Goal: Information Seeking & Learning: Learn about a topic

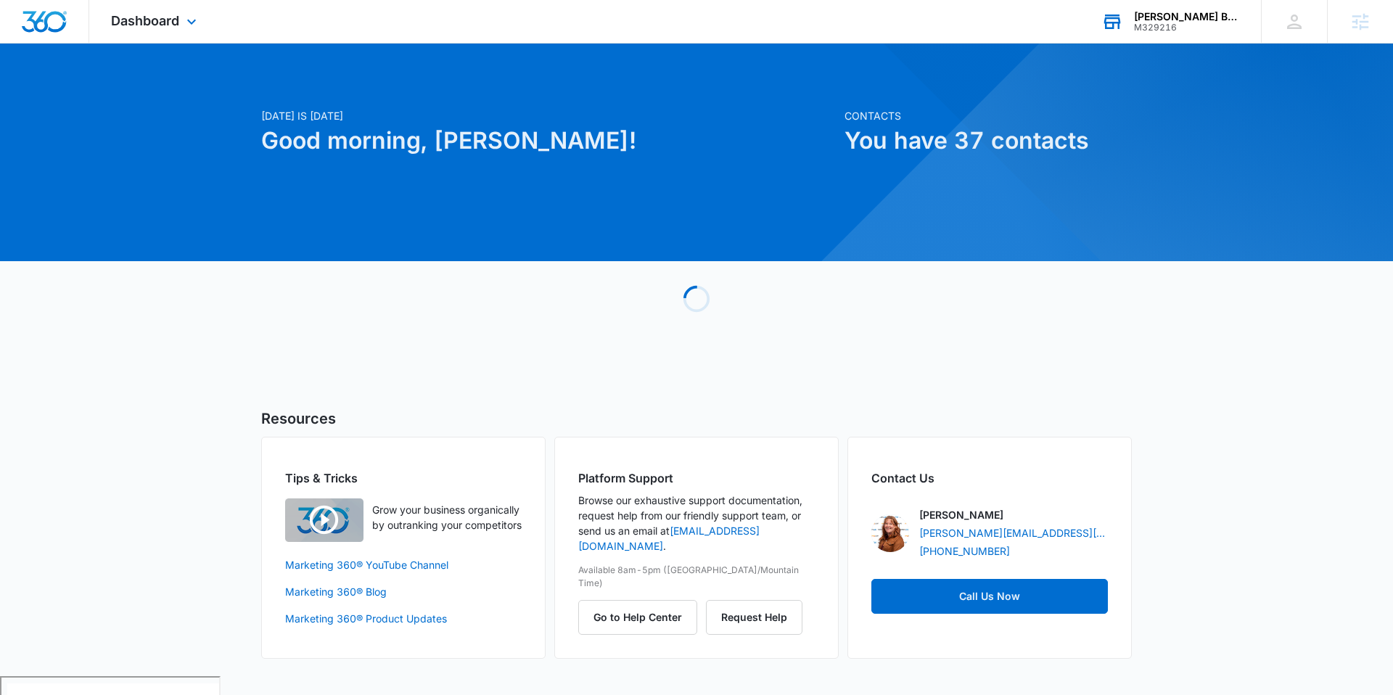
click at [1205, 19] on div "Blough Builders, LLC." at bounding box center [1187, 17] width 106 height 12
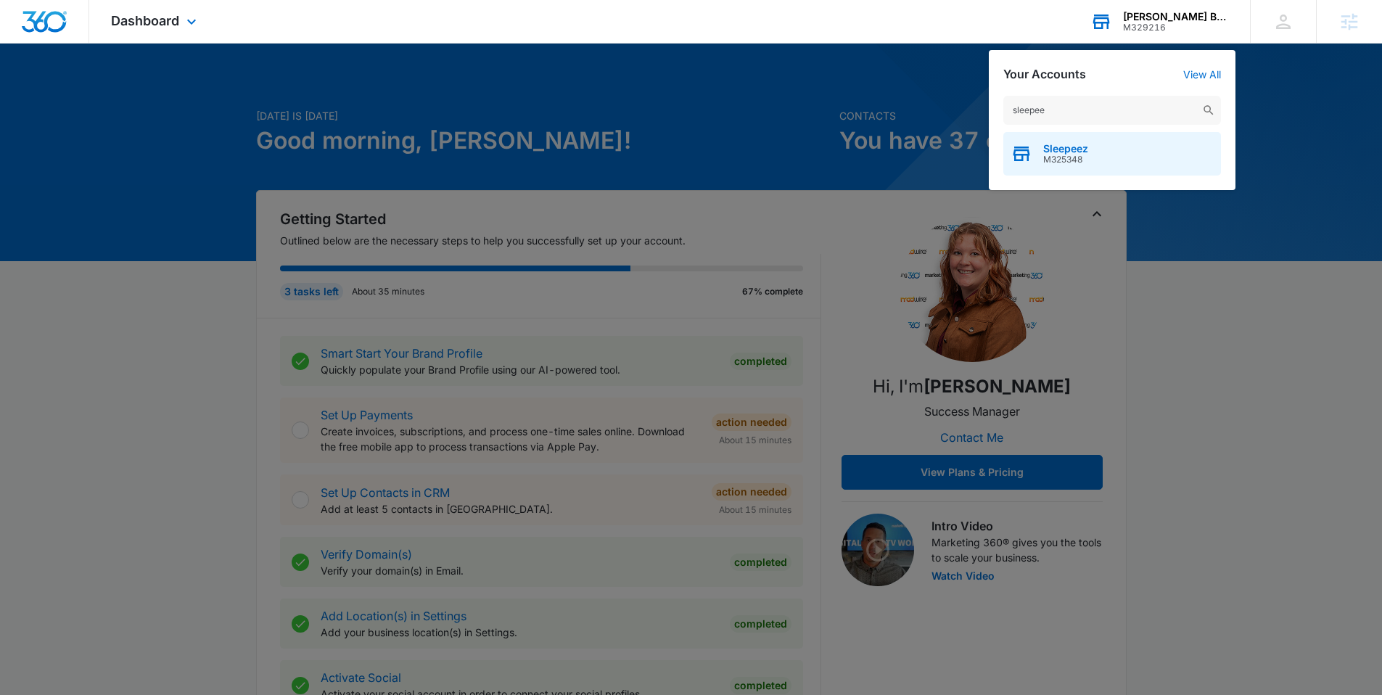
type input "sleepee"
click at [1068, 143] on span "Sleepeez" at bounding box center [1066, 149] width 45 height 12
click at [1072, 141] on div "Sleepeez M325348" at bounding box center [1113, 154] width 218 height 44
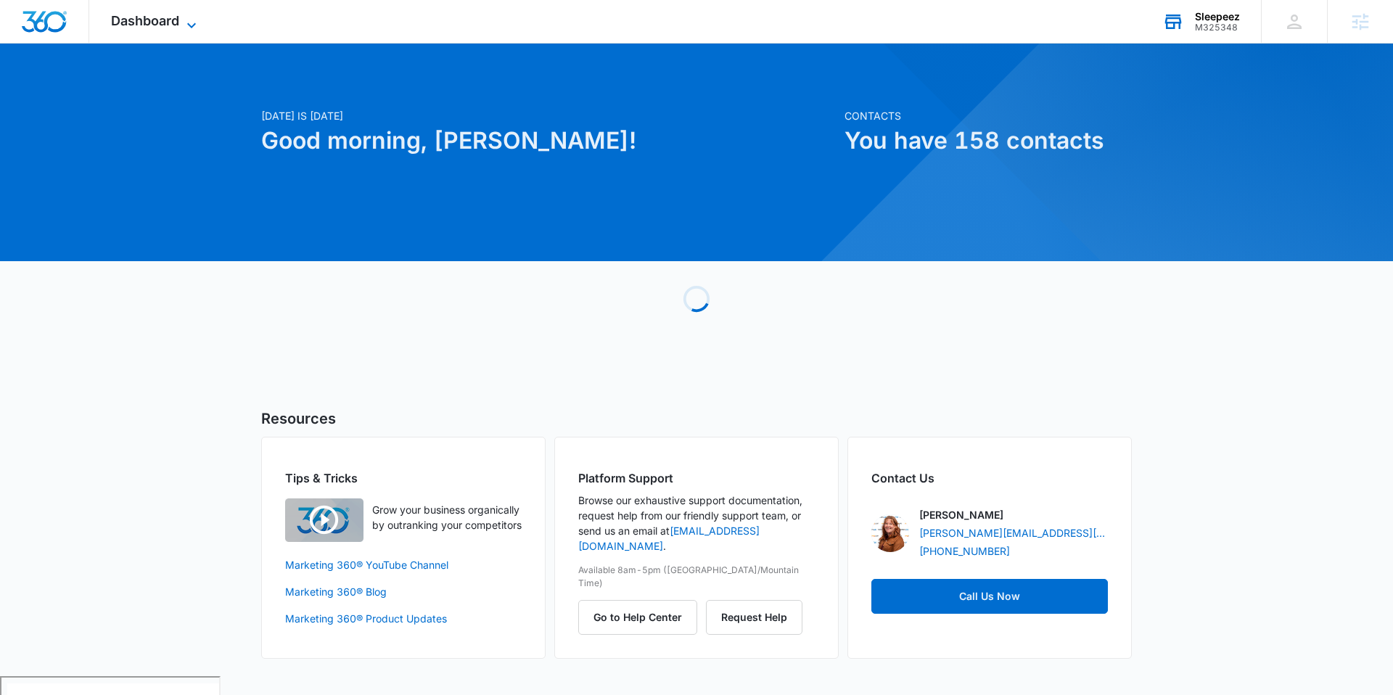
click at [197, 25] on icon at bounding box center [191, 25] width 17 height 17
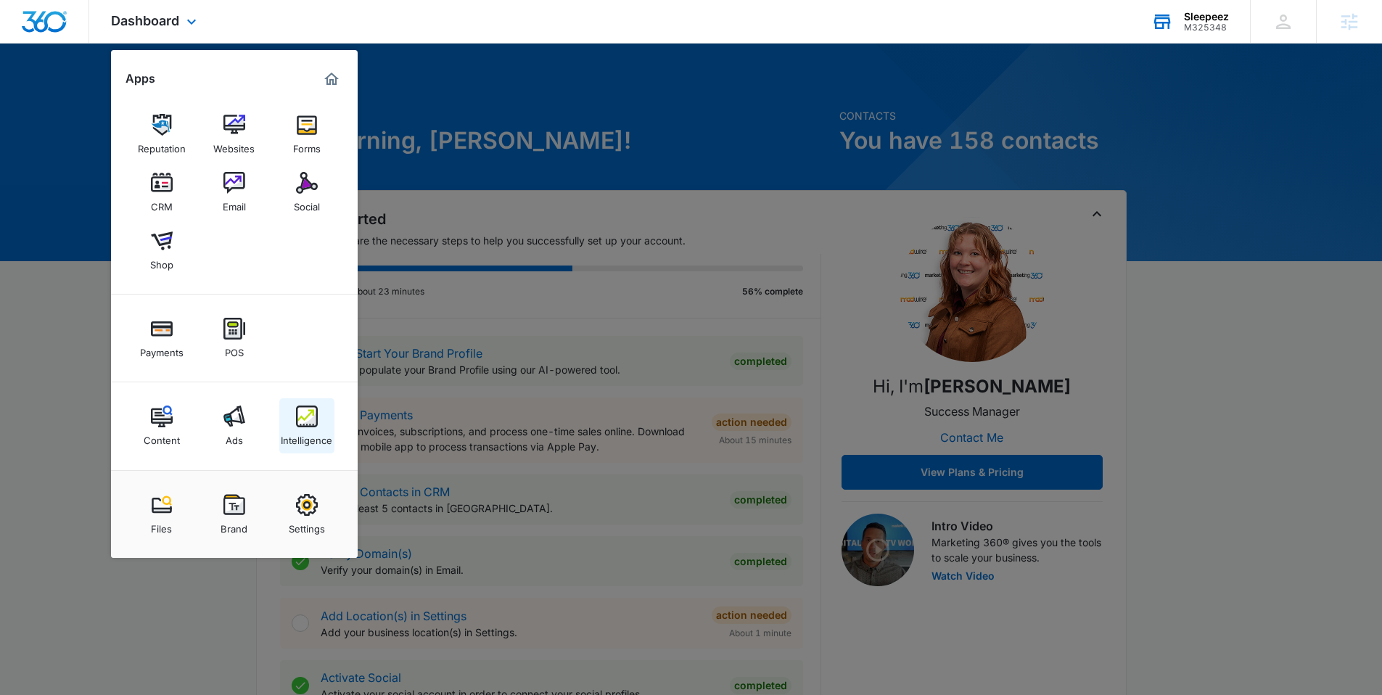
click at [306, 401] on link "Intelligence" at bounding box center [306, 425] width 55 height 55
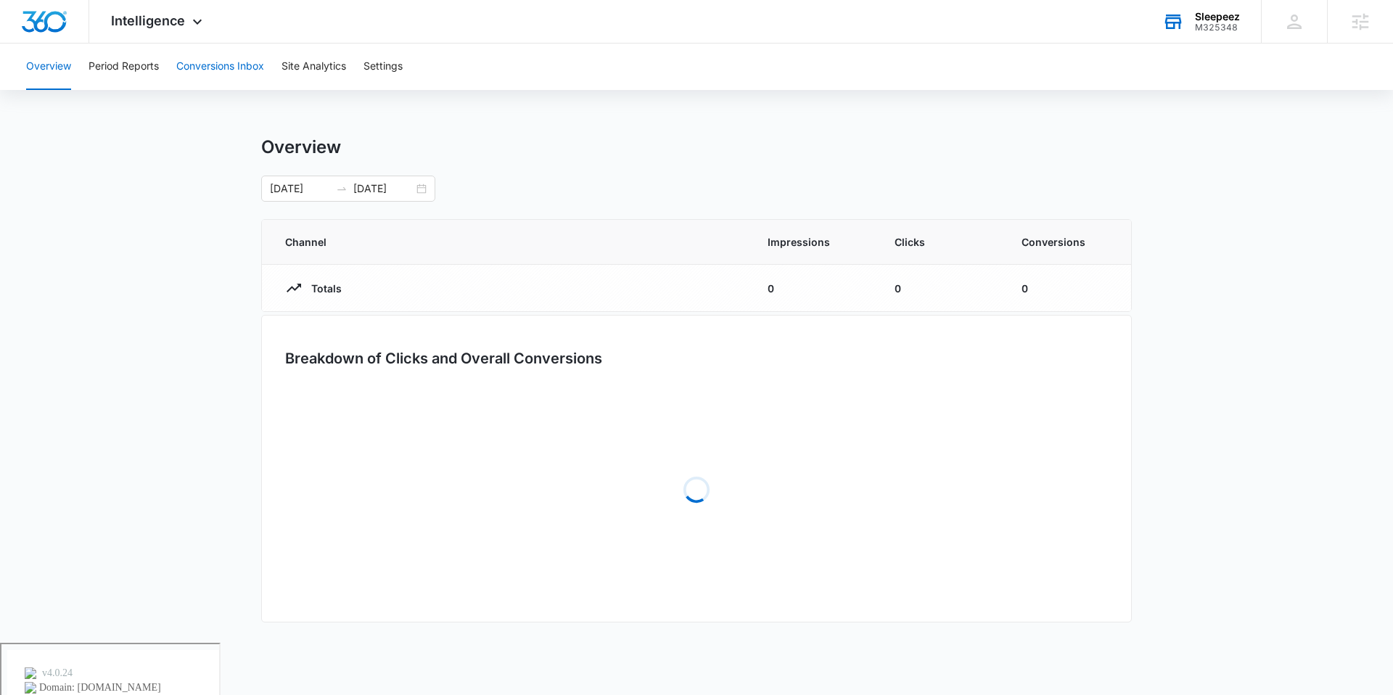
click at [228, 74] on button "Conversions Inbox" at bounding box center [220, 67] width 88 height 46
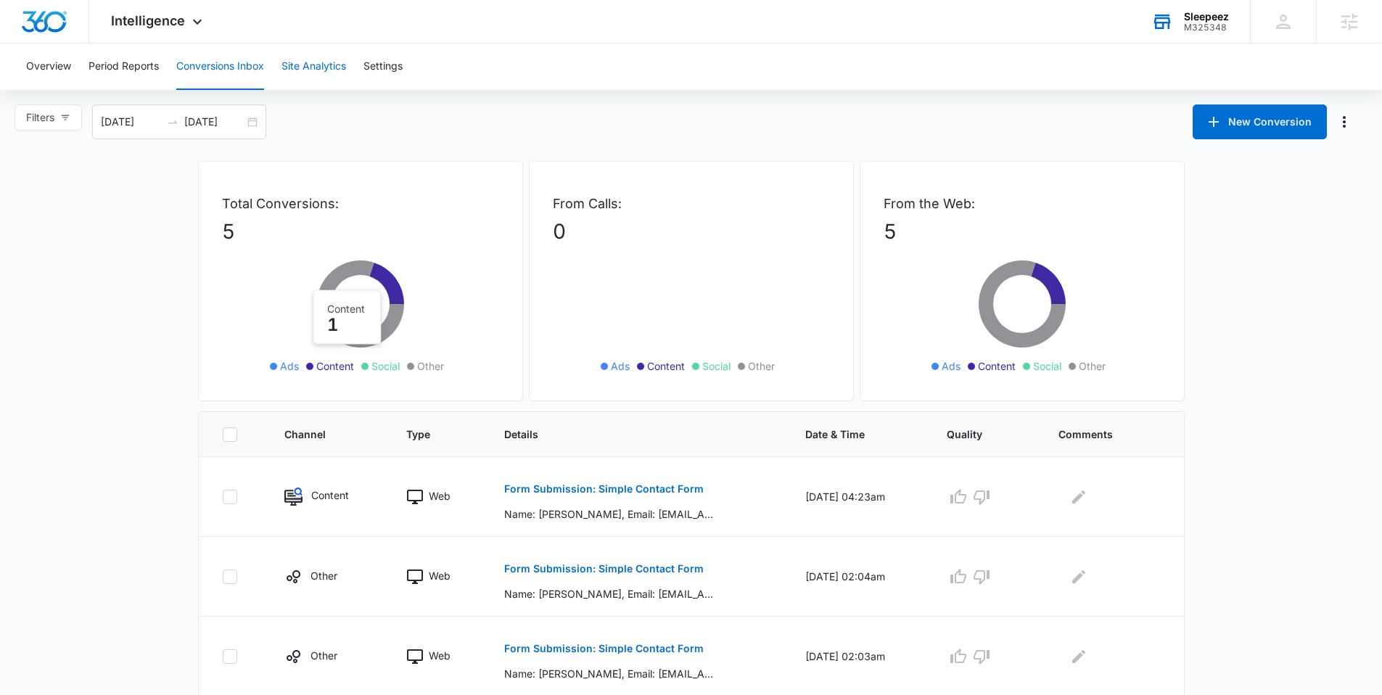
click at [306, 70] on button "Site Analytics" at bounding box center [314, 67] width 65 height 46
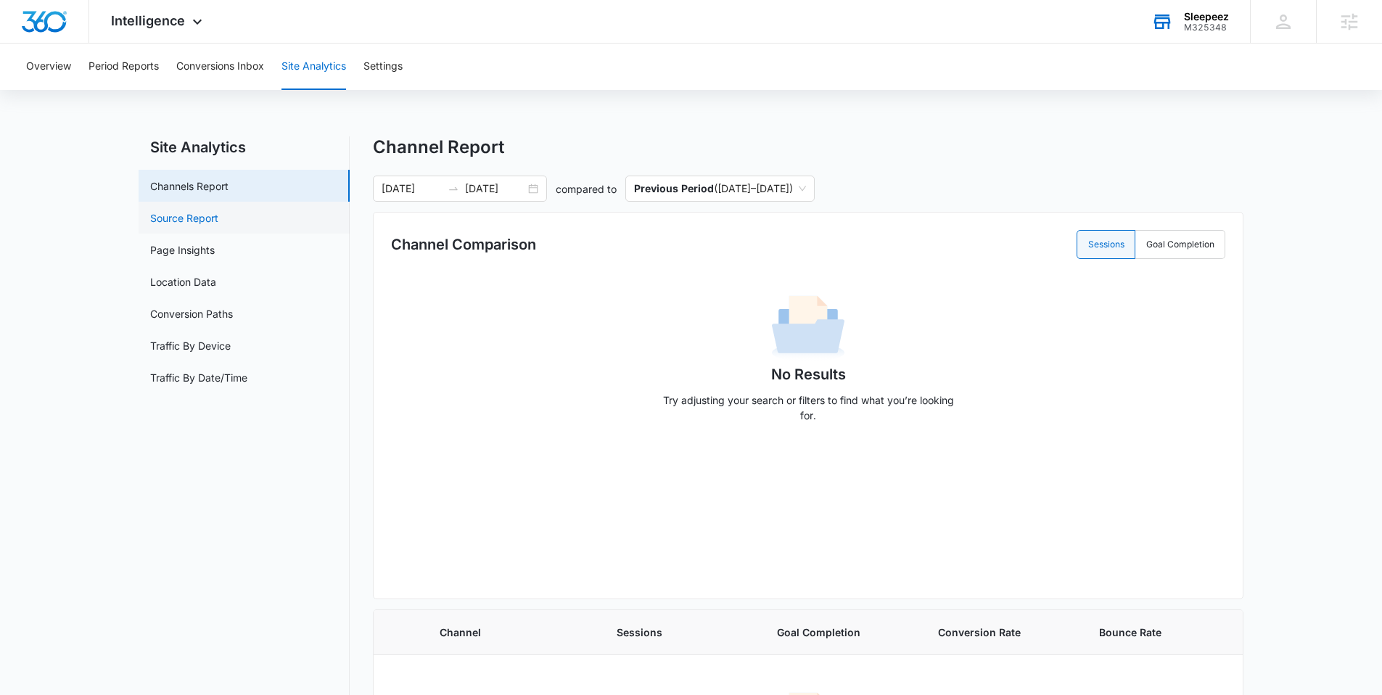
click at [218, 210] on link "Source Report" at bounding box center [184, 217] width 68 height 15
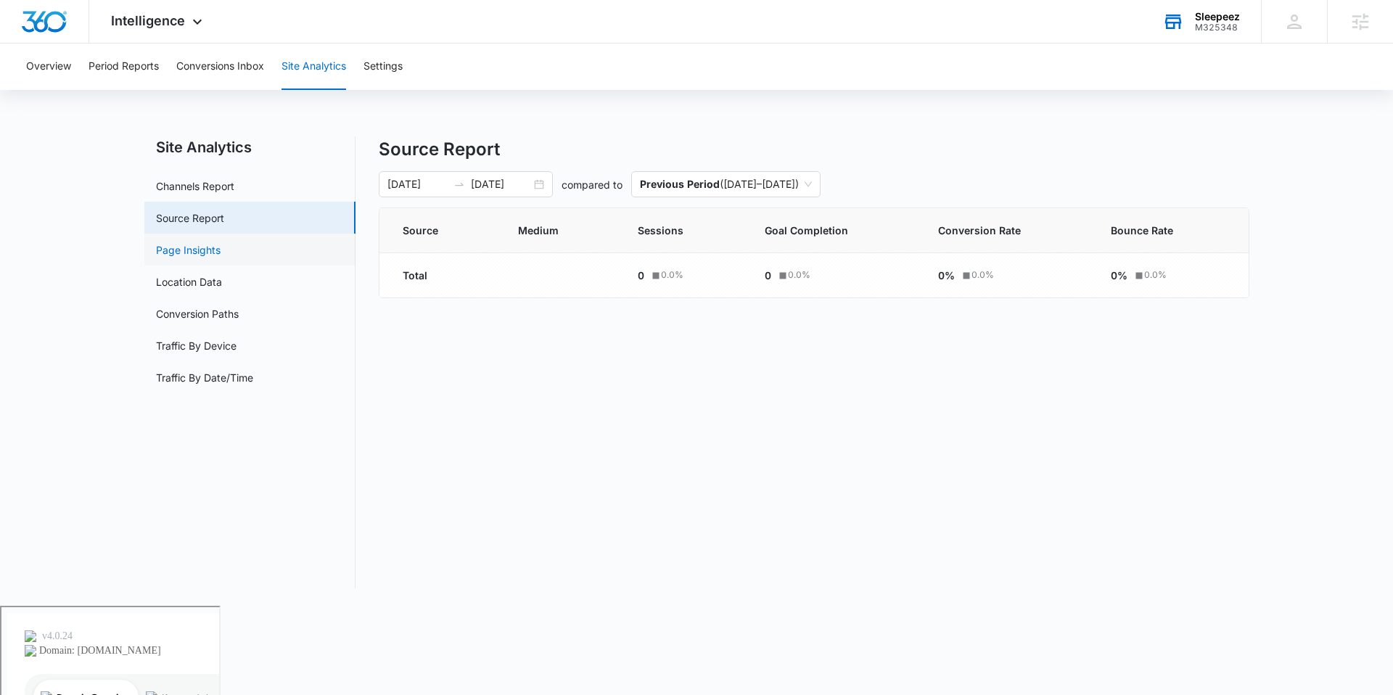
click at [212, 250] on link "Page Insights" at bounding box center [188, 249] width 65 height 15
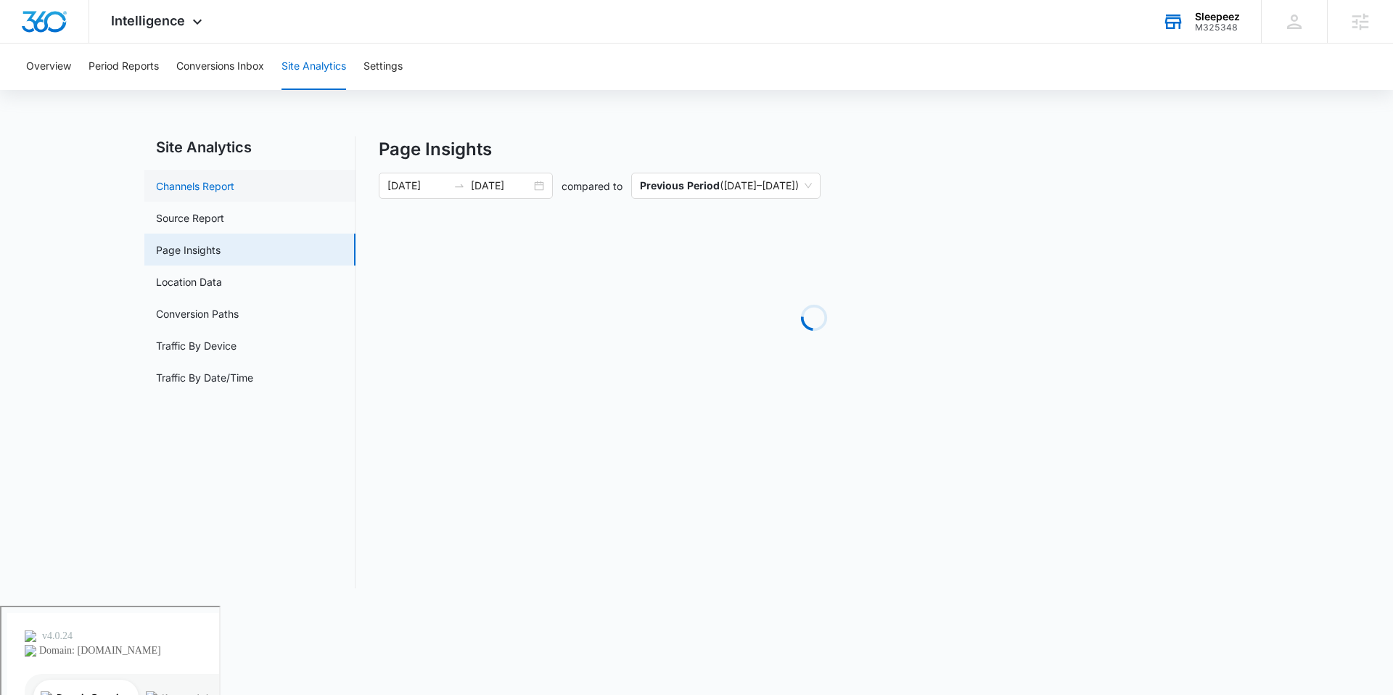
click at [218, 189] on link "Channels Report" at bounding box center [195, 186] width 78 height 15
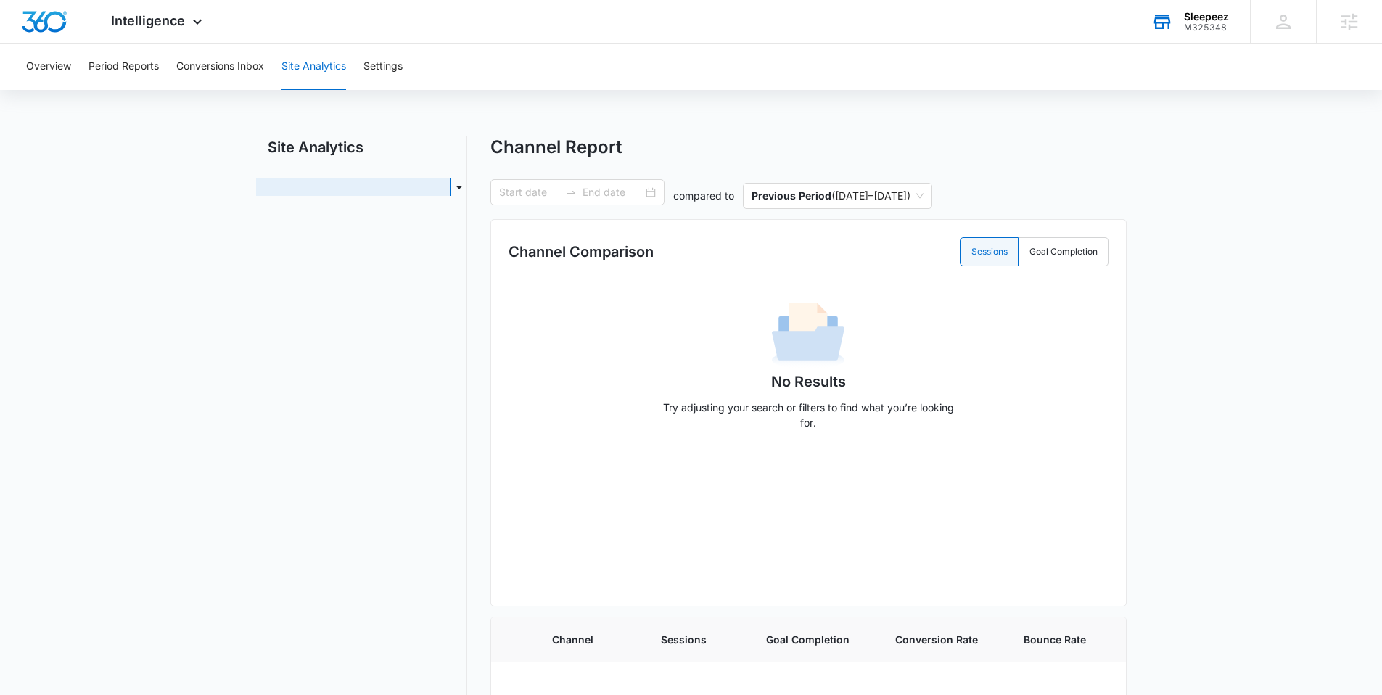
type input "07/12/2025"
type input "08/11/2025"
radio input "true"
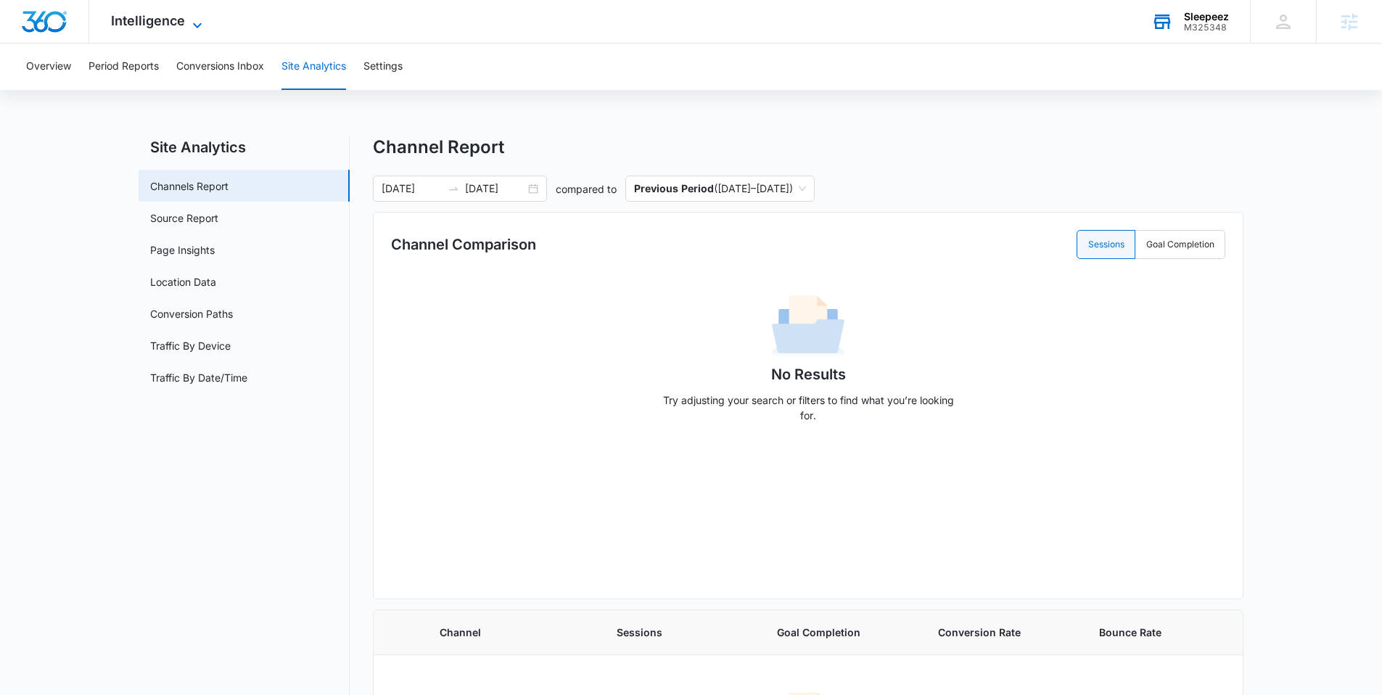
click at [197, 19] on icon at bounding box center [197, 25] width 17 height 17
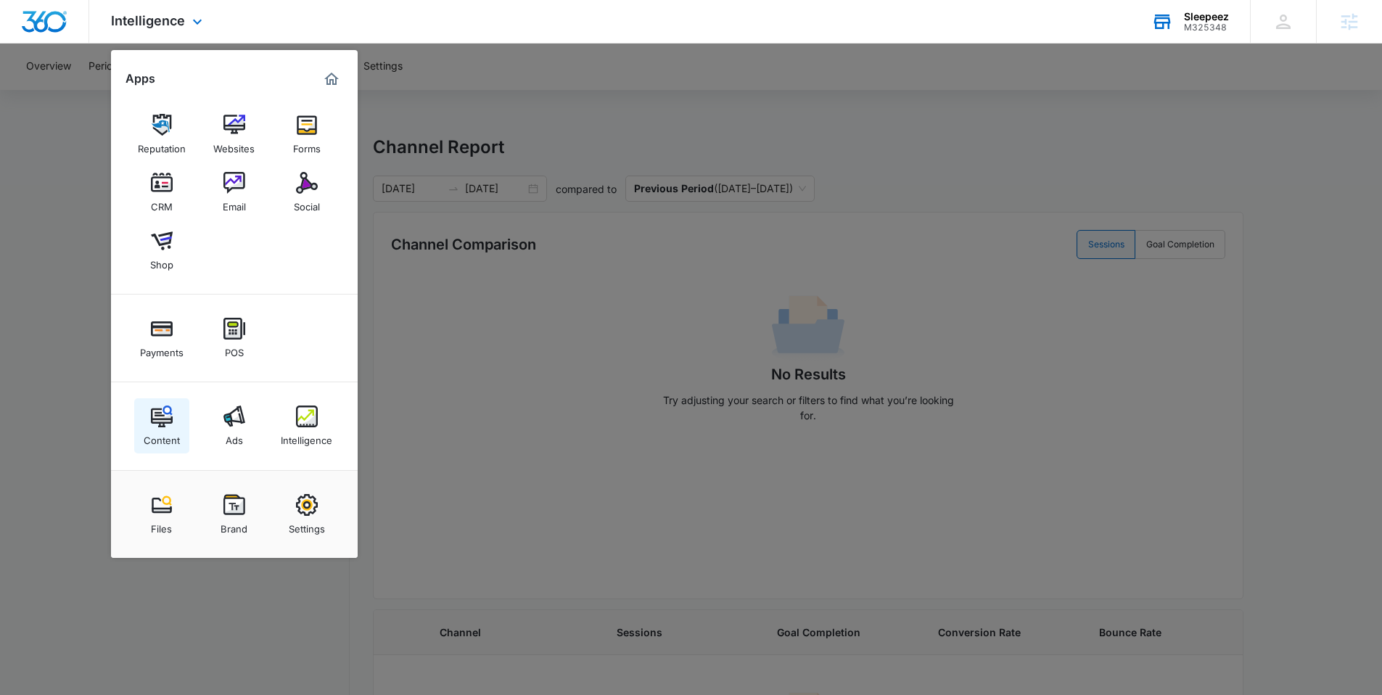
click at [169, 411] on img at bounding box center [162, 417] width 22 height 22
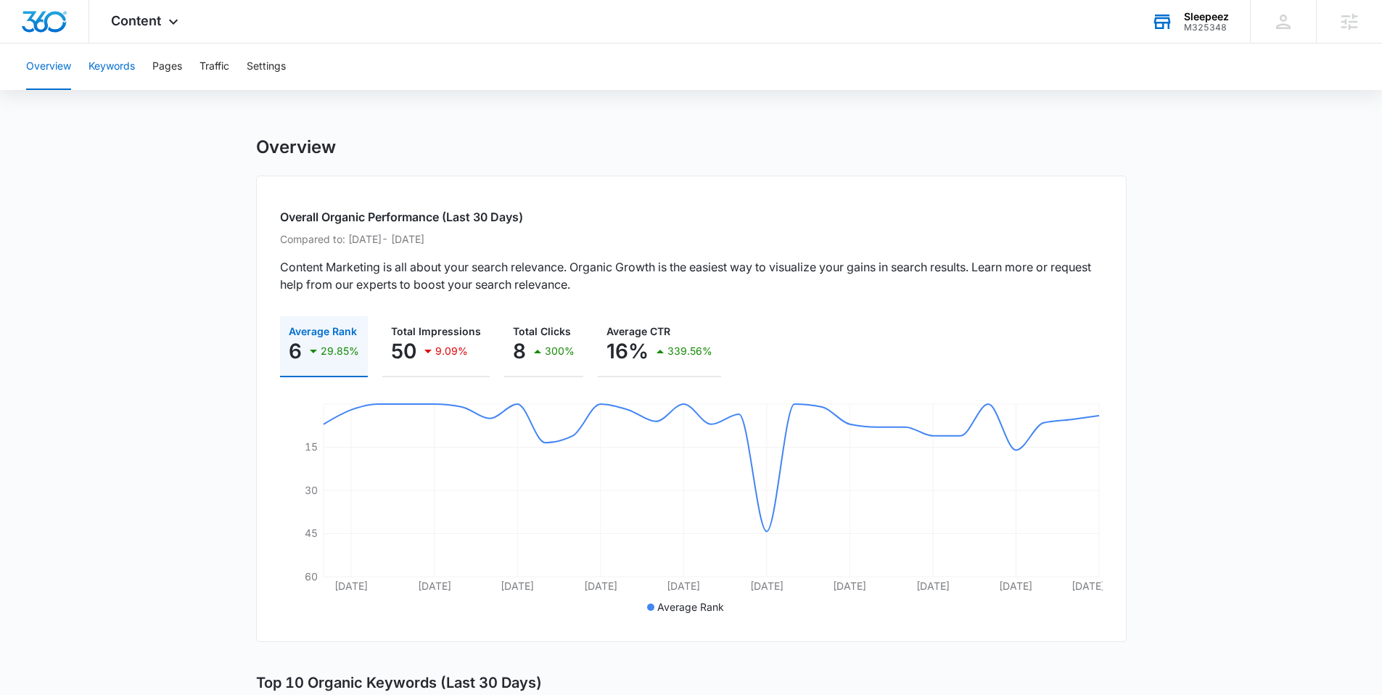
click at [117, 72] on button "Keywords" at bounding box center [112, 67] width 46 height 46
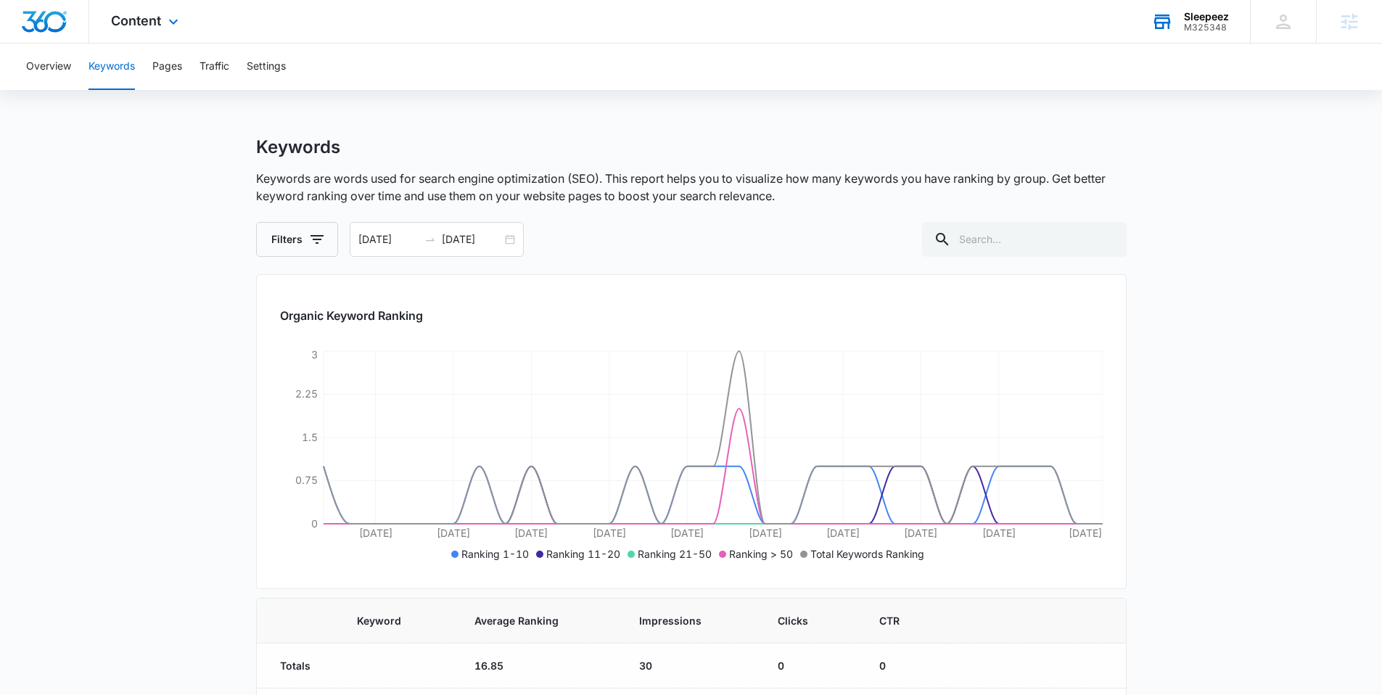
click at [162, 33] on div "Content Apps Reputation Websites Forms CRM Email Social Shop Payments POS Conte…" at bounding box center [146, 21] width 115 height 43
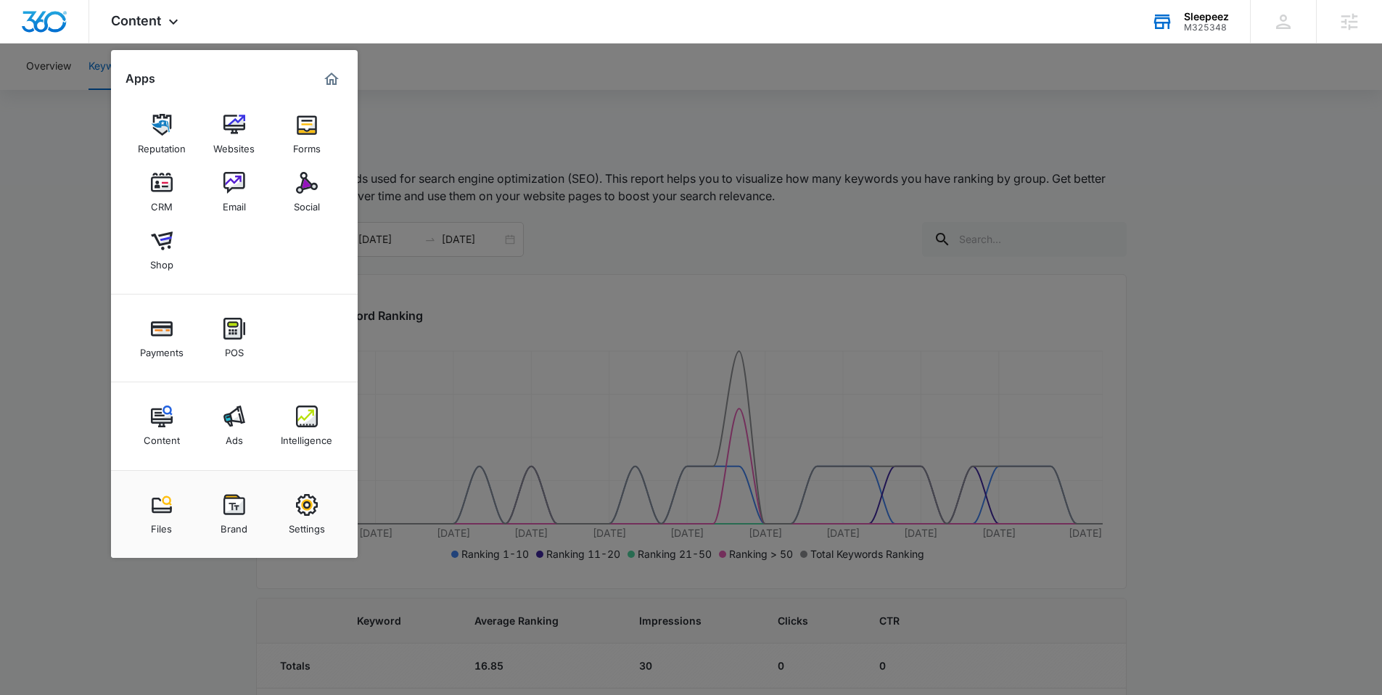
click at [54, 250] on div at bounding box center [691, 347] width 1382 height 695
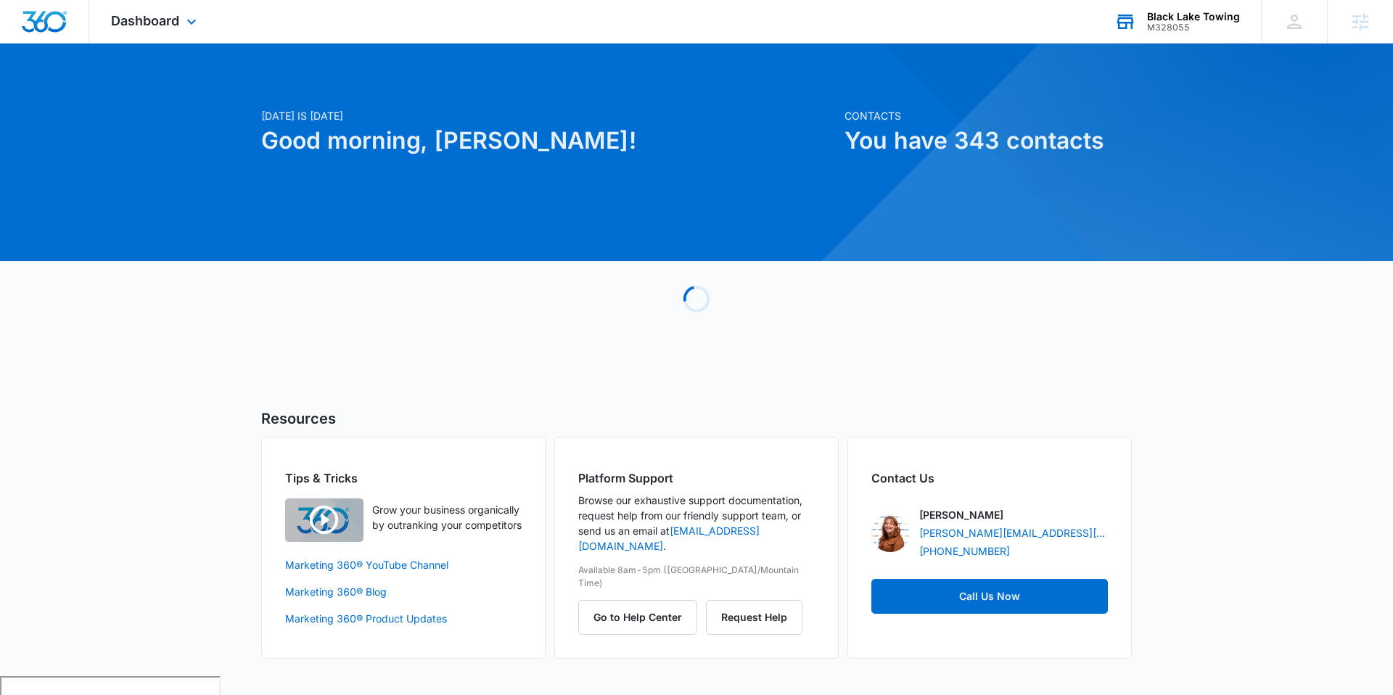
click at [1179, 30] on div "M328055" at bounding box center [1193, 27] width 93 height 10
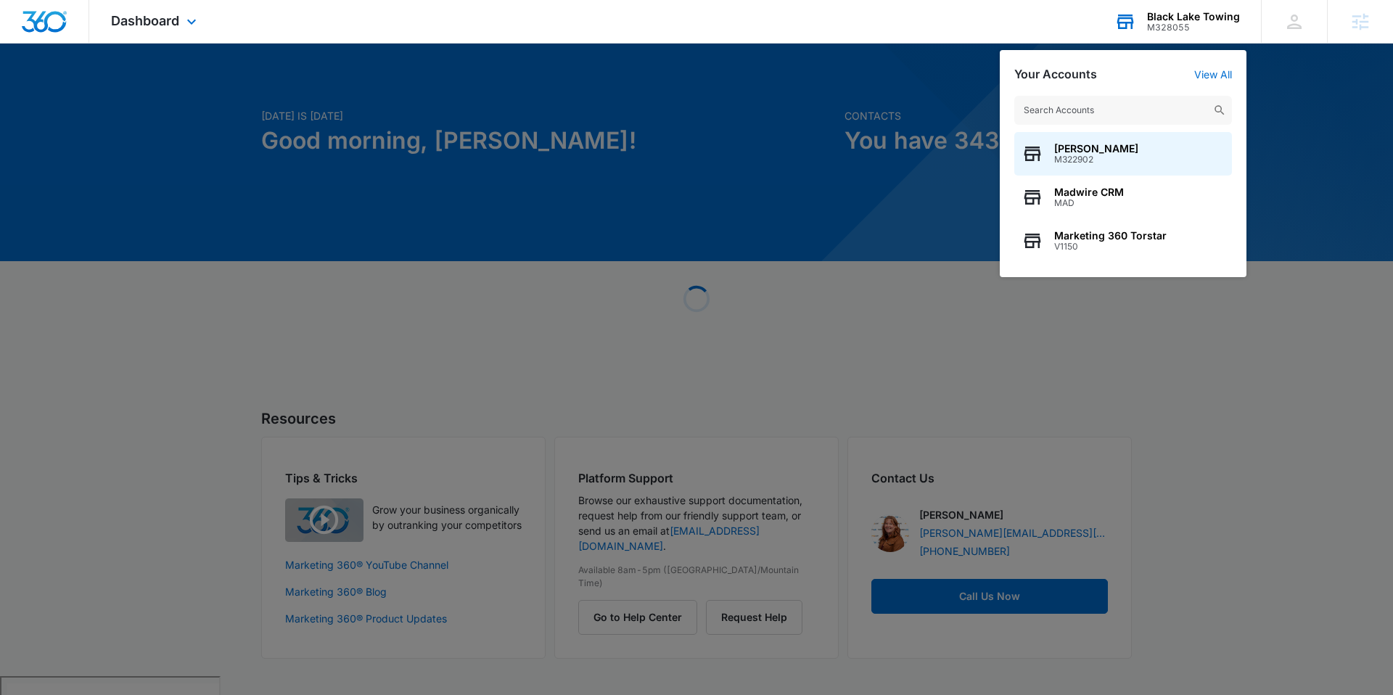
click at [1115, 99] on input "text" at bounding box center [1124, 110] width 218 height 29
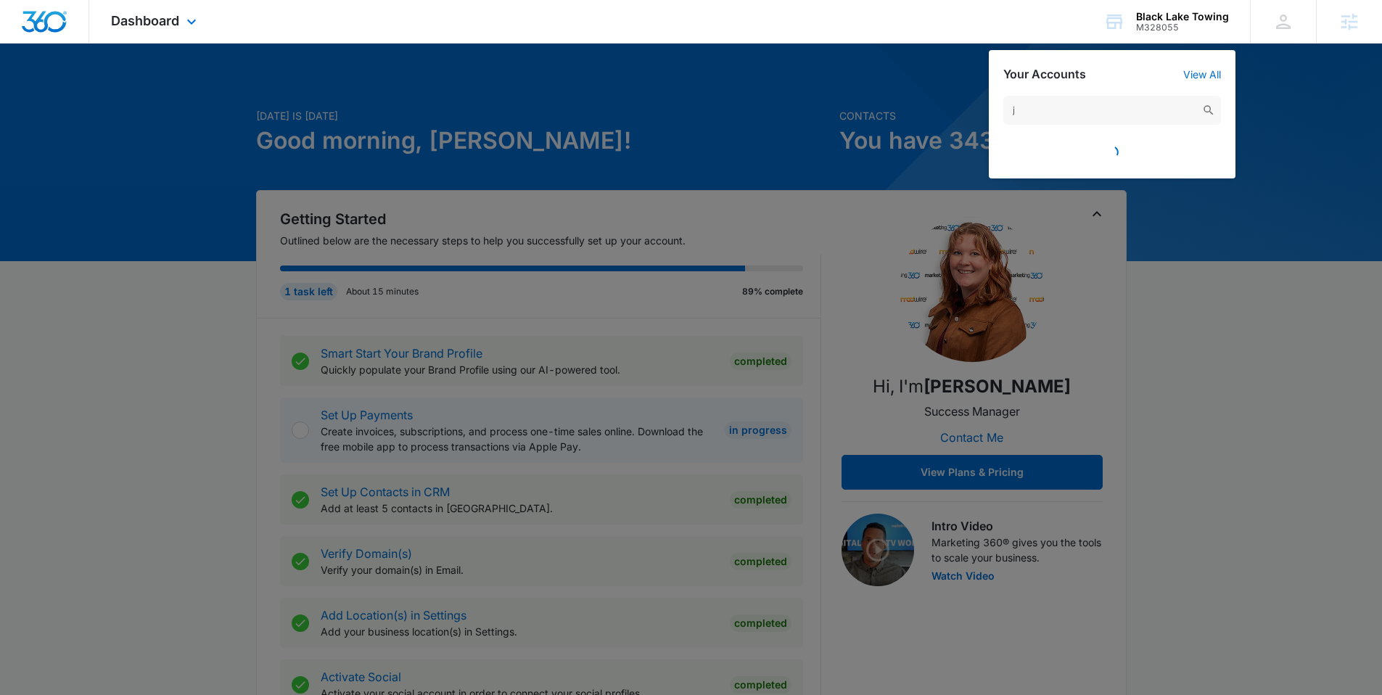
type input "j"
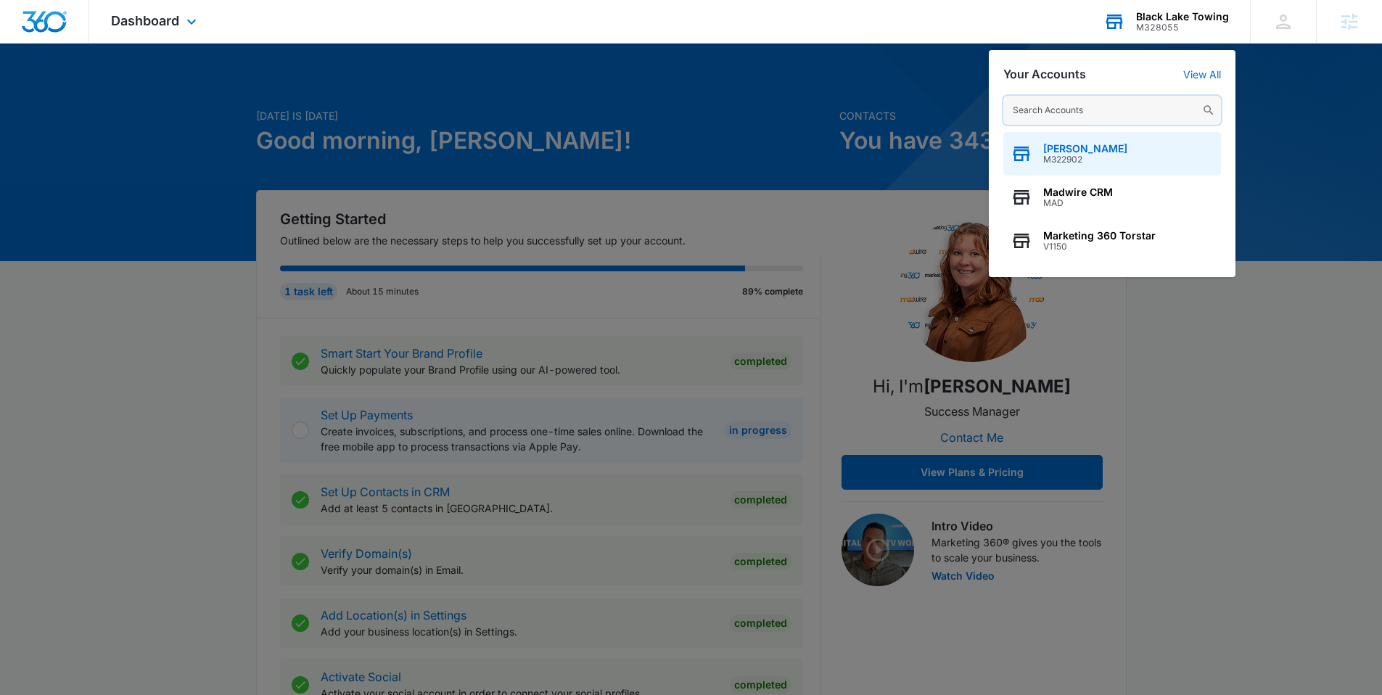
paste input "M326243"
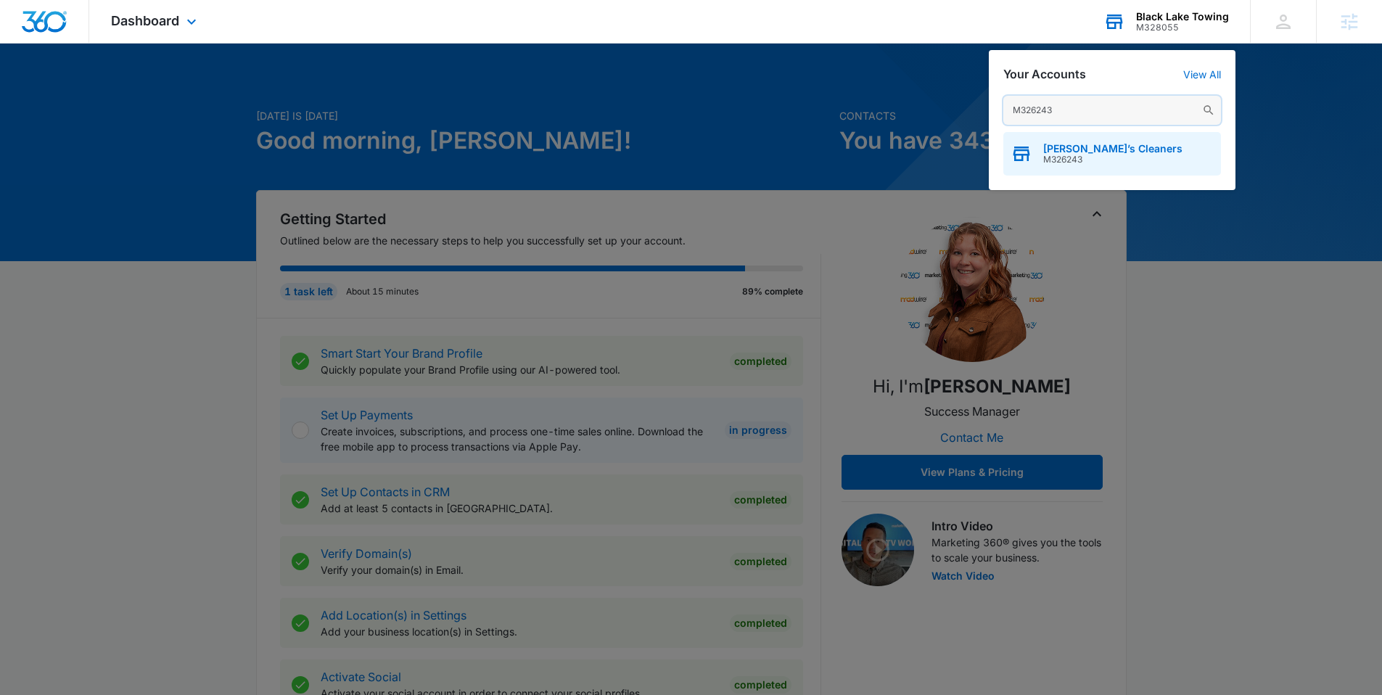
type input "M326243"
click at [1044, 140] on div "Jimmy’s Cleaners M326243" at bounding box center [1113, 154] width 218 height 44
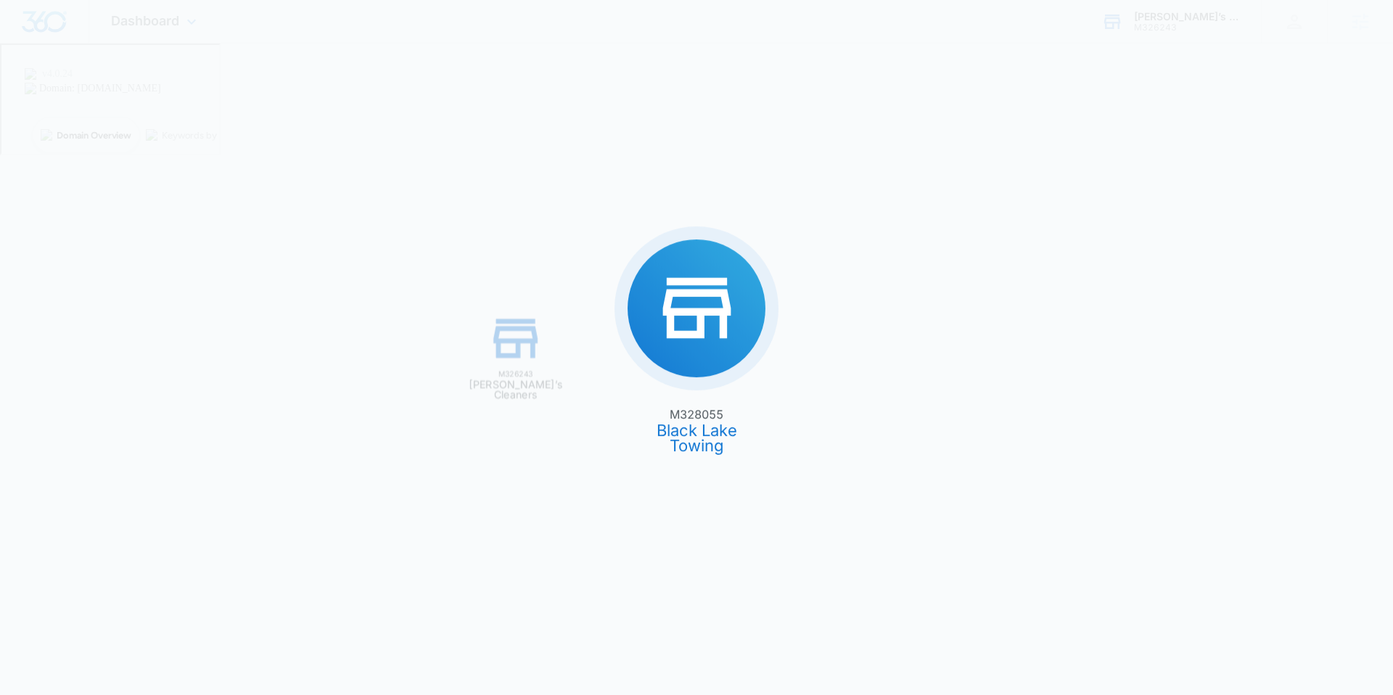
click at [1046, 144] on div "M328055 Black Lake Towing M326243 Jimmy’s Cleaners" at bounding box center [696, 347] width 1393 height 695
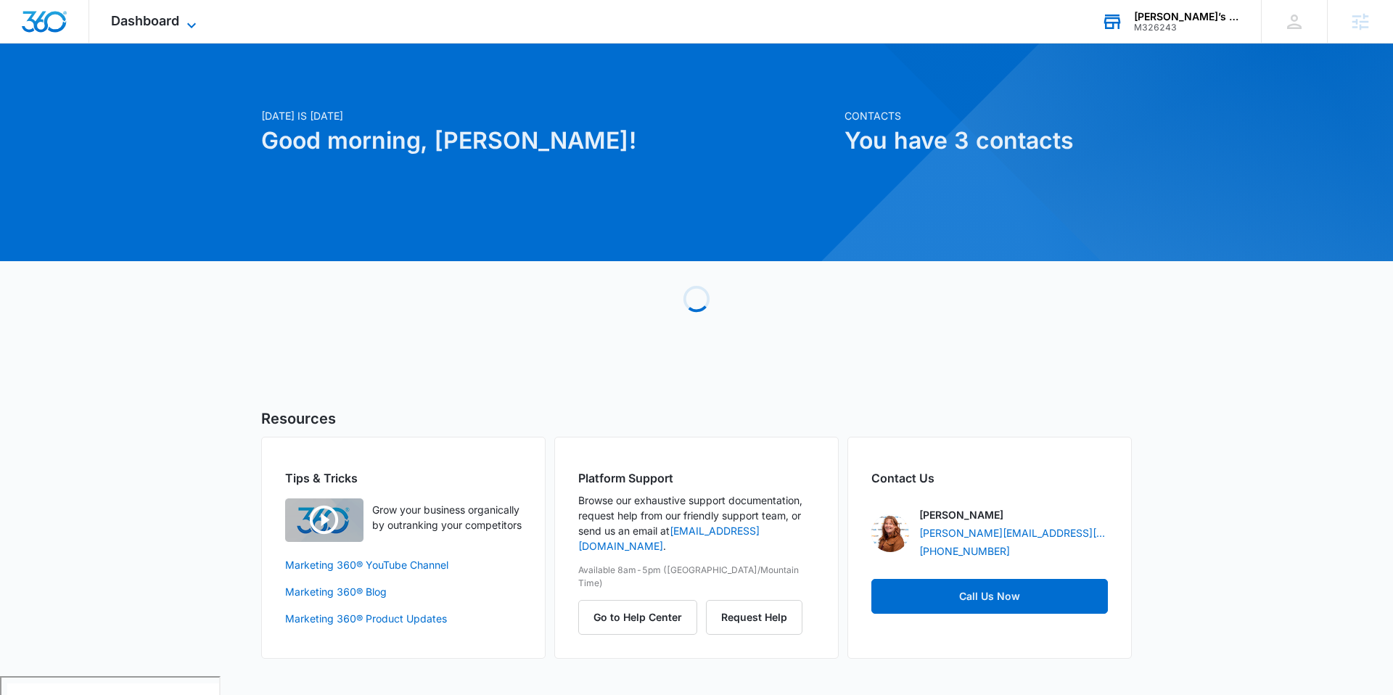
click at [144, 25] on span "Dashboard" at bounding box center [145, 20] width 68 height 15
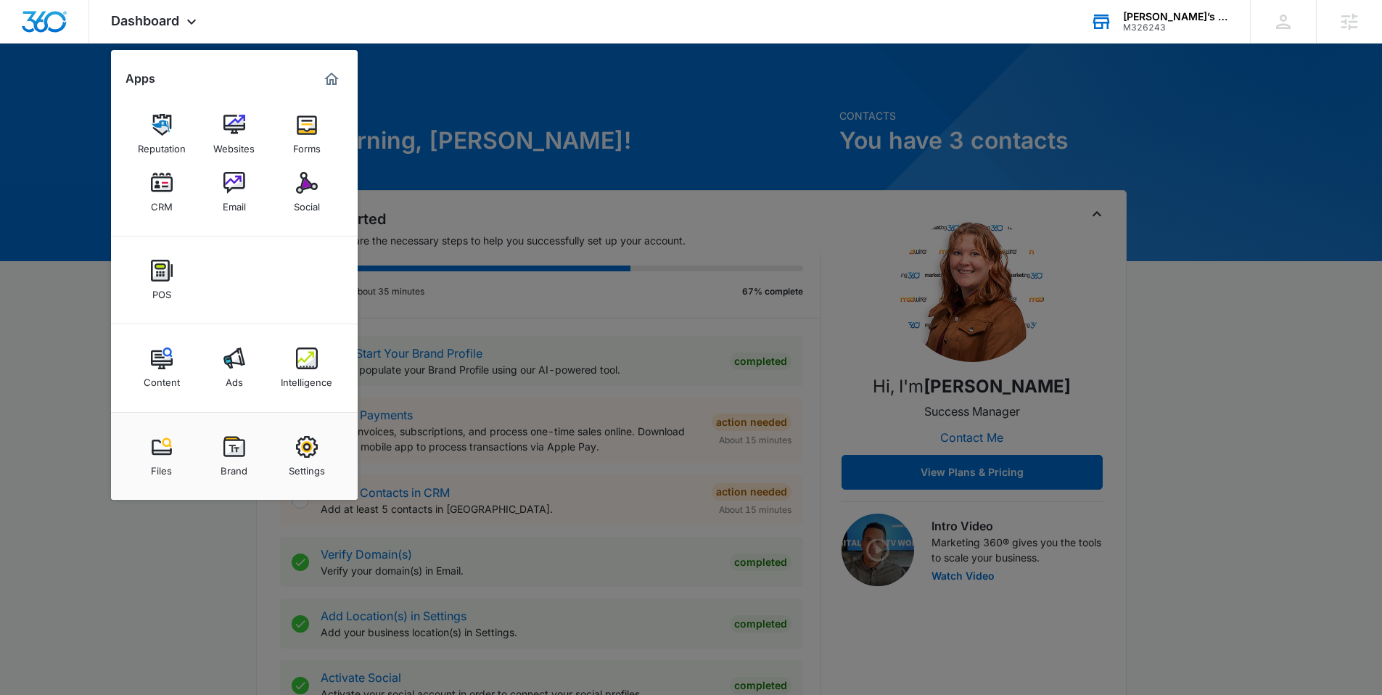
click at [237, 367] on img at bounding box center [235, 359] width 22 height 22
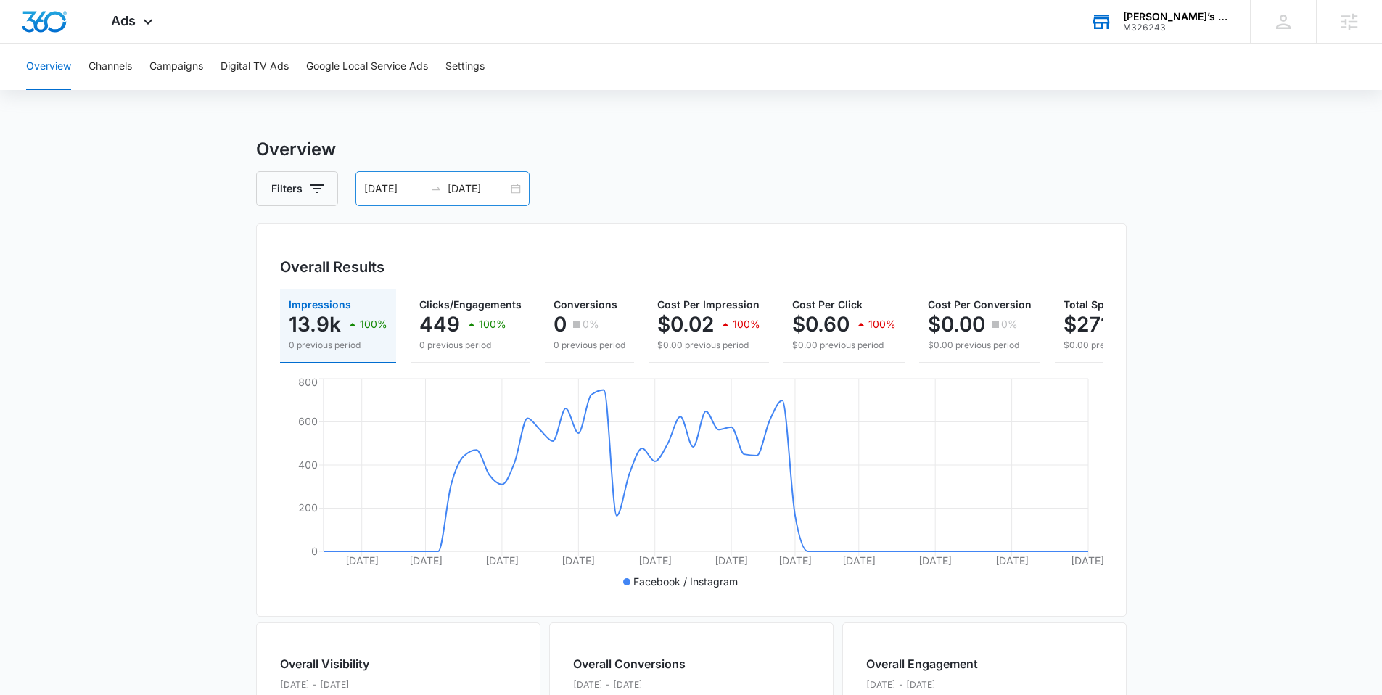
click at [516, 194] on div "06/01/2025 07/31/2025" at bounding box center [443, 188] width 174 height 35
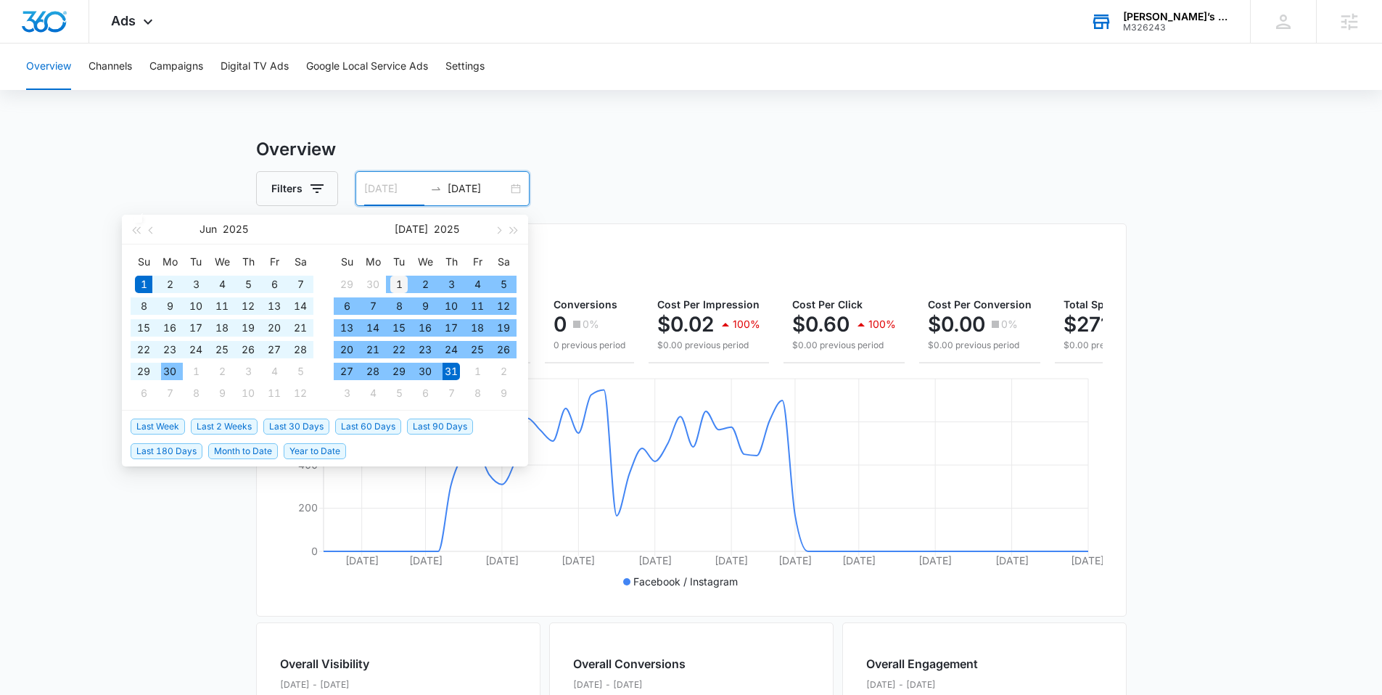
type input "07/01/2025"
click at [398, 286] on div "1" at bounding box center [398, 284] width 17 height 17
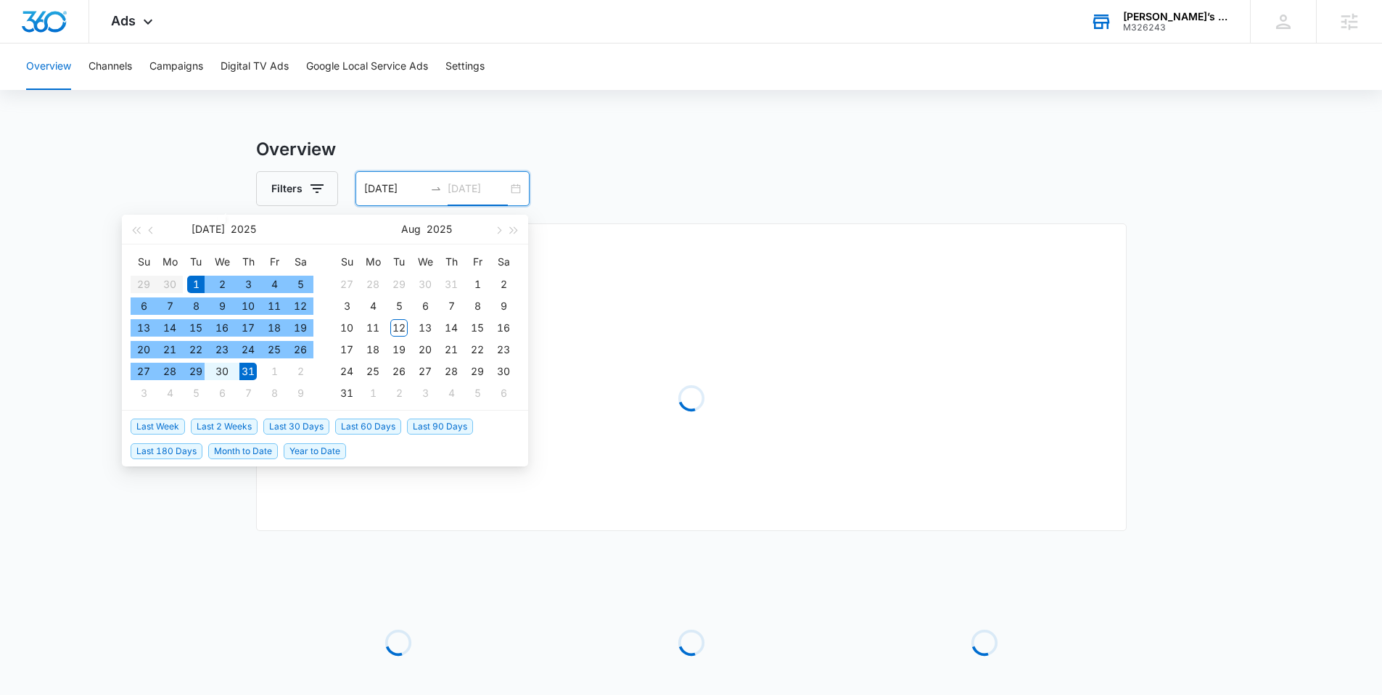
type input "07/31/2025"
drag, startPoint x: 254, startPoint y: 370, endPoint x: 236, endPoint y: 354, distance: 24.2
click at [254, 370] on div "31" at bounding box center [247, 371] width 17 height 17
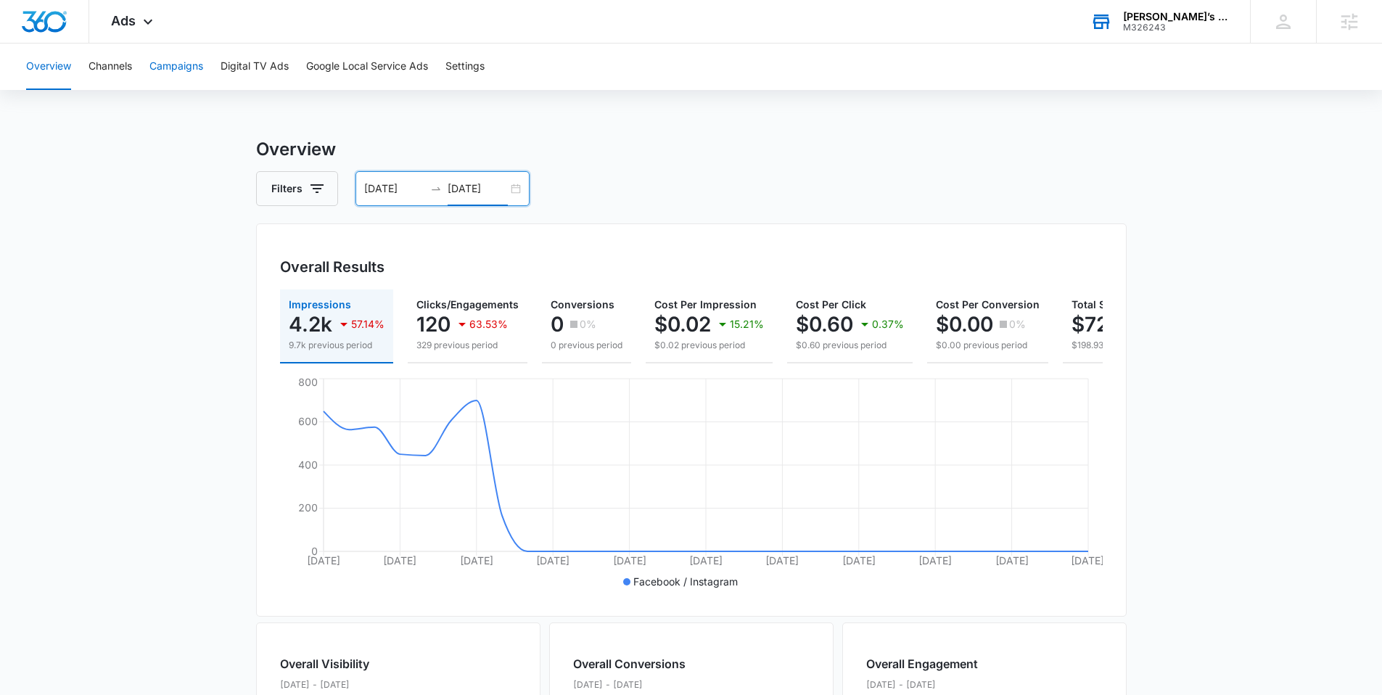
click at [176, 65] on button "Campaigns" at bounding box center [176, 67] width 54 height 46
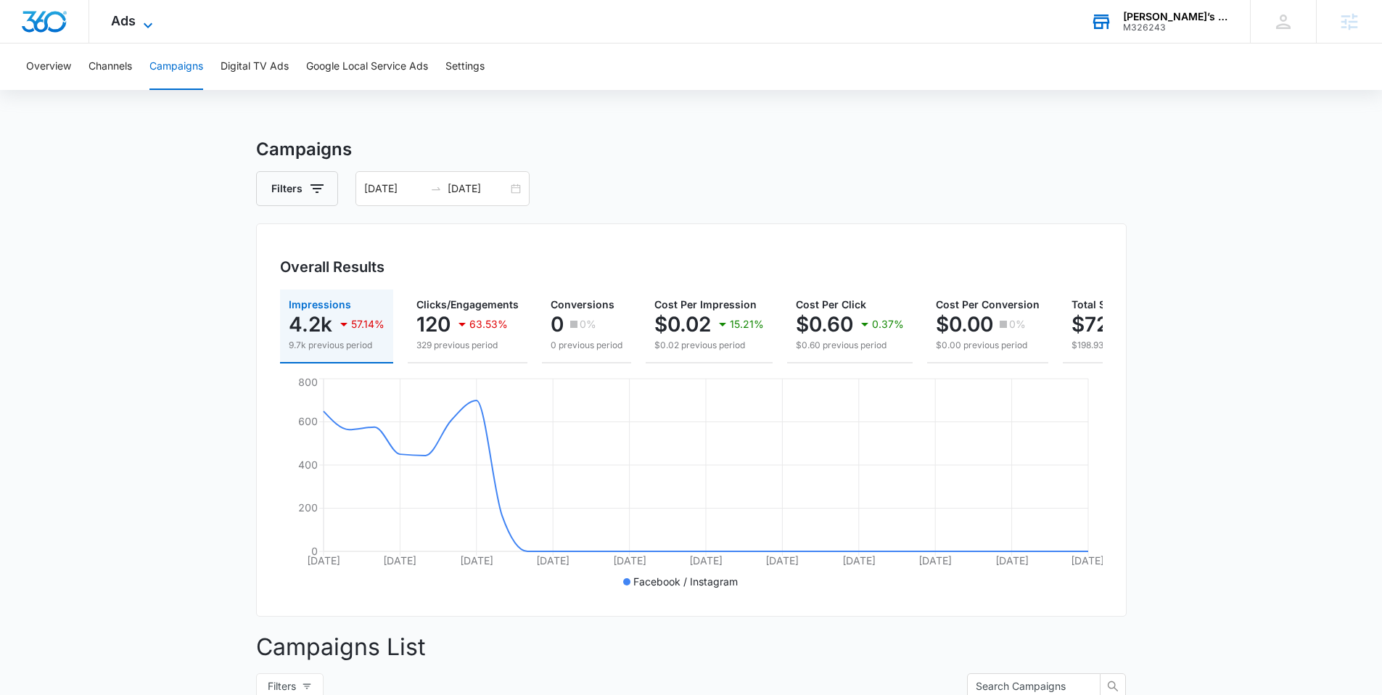
click at [147, 25] on icon at bounding box center [148, 24] width 9 height 5
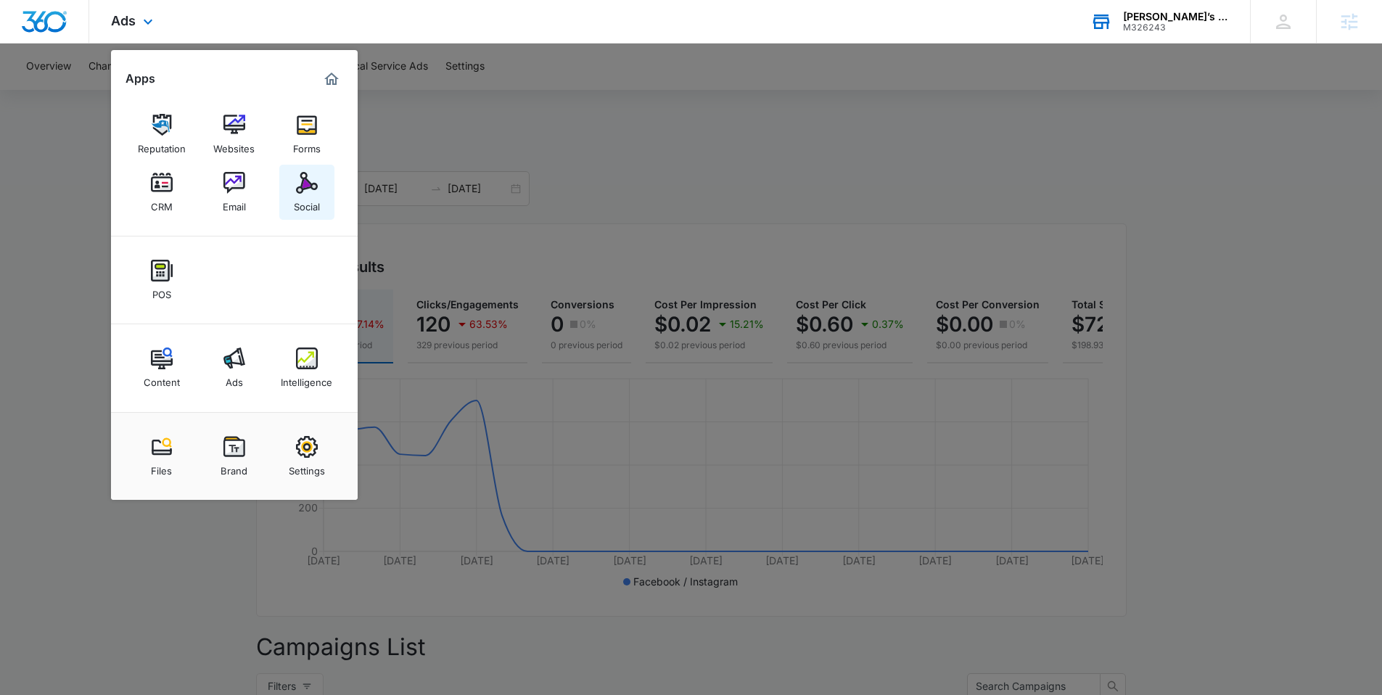
click at [316, 179] on img at bounding box center [307, 183] width 22 height 22
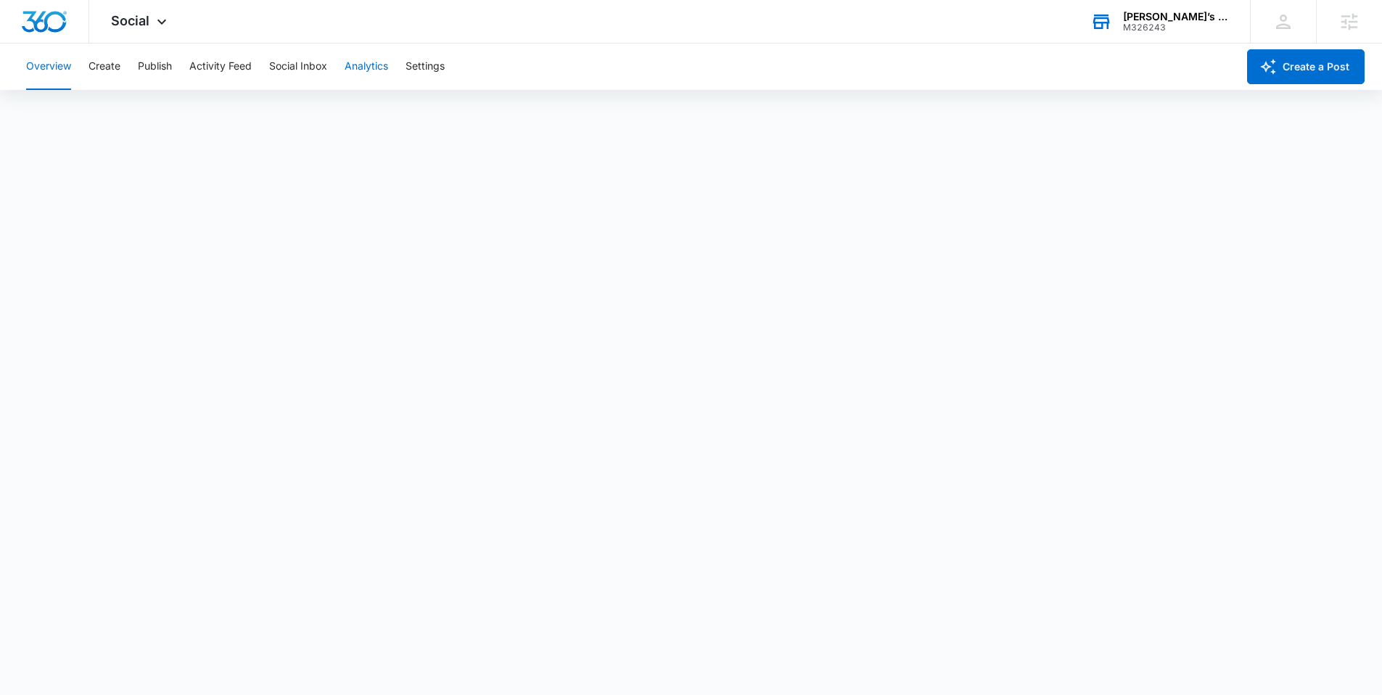
click at [388, 78] on button "Analytics" at bounding box center [367, 67] width 44 height 46
click at [152, 74] on button "Publish" at bounding box center [155, 67] width 34 height 46
click at [150, 21] on div "Social Apps Reputation Websites Forms CRM Email Social POS Content Ads Intellig…" at bounding box center [140, 21] width 103 height 43
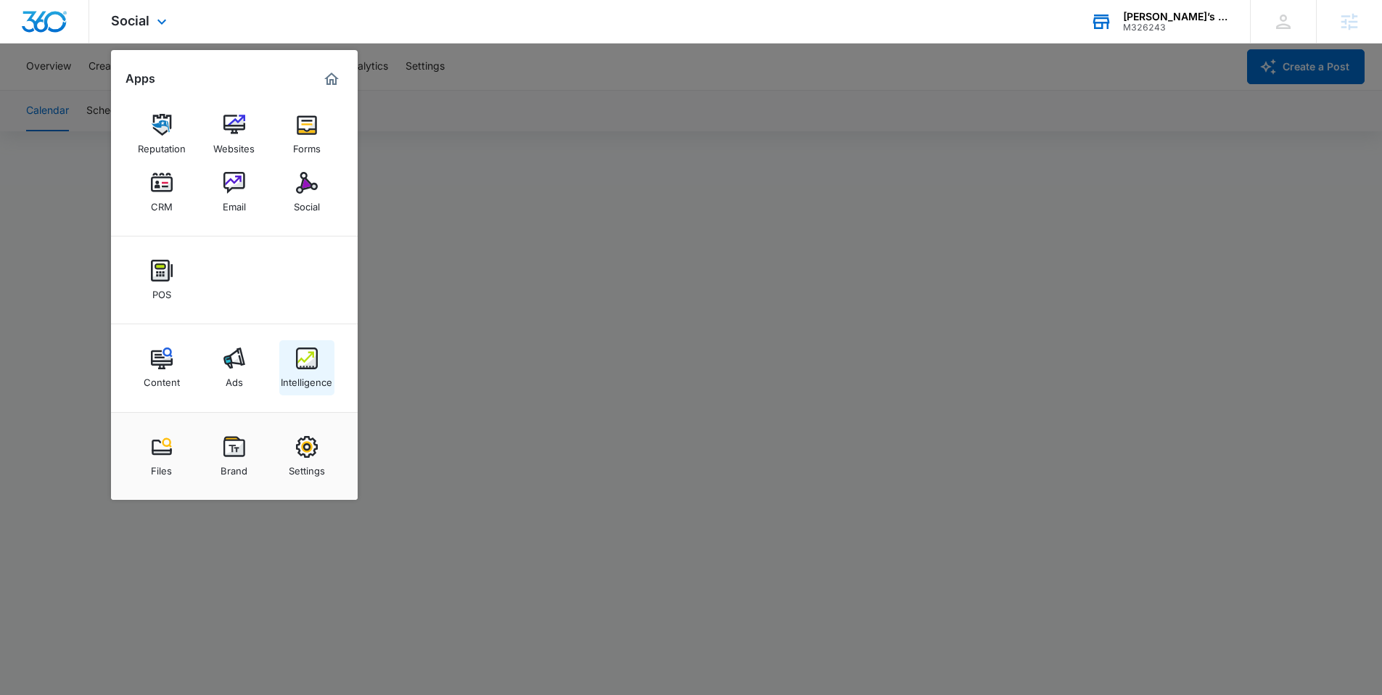
click at [315, 346] on link "Intelligence" at bounding box center [306, 367] width 55 height 55
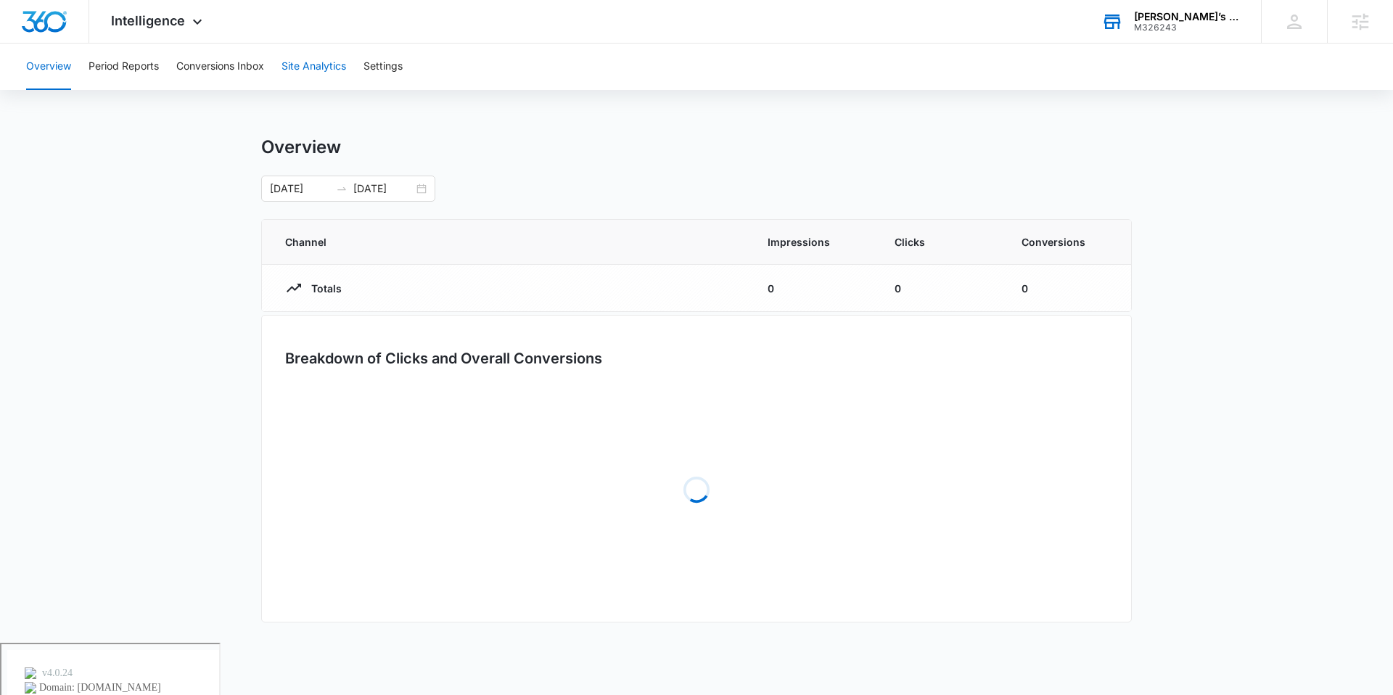
click at [314, 73] on button "Site Analytics" at bounding box center [314, 67] width 65 height 46
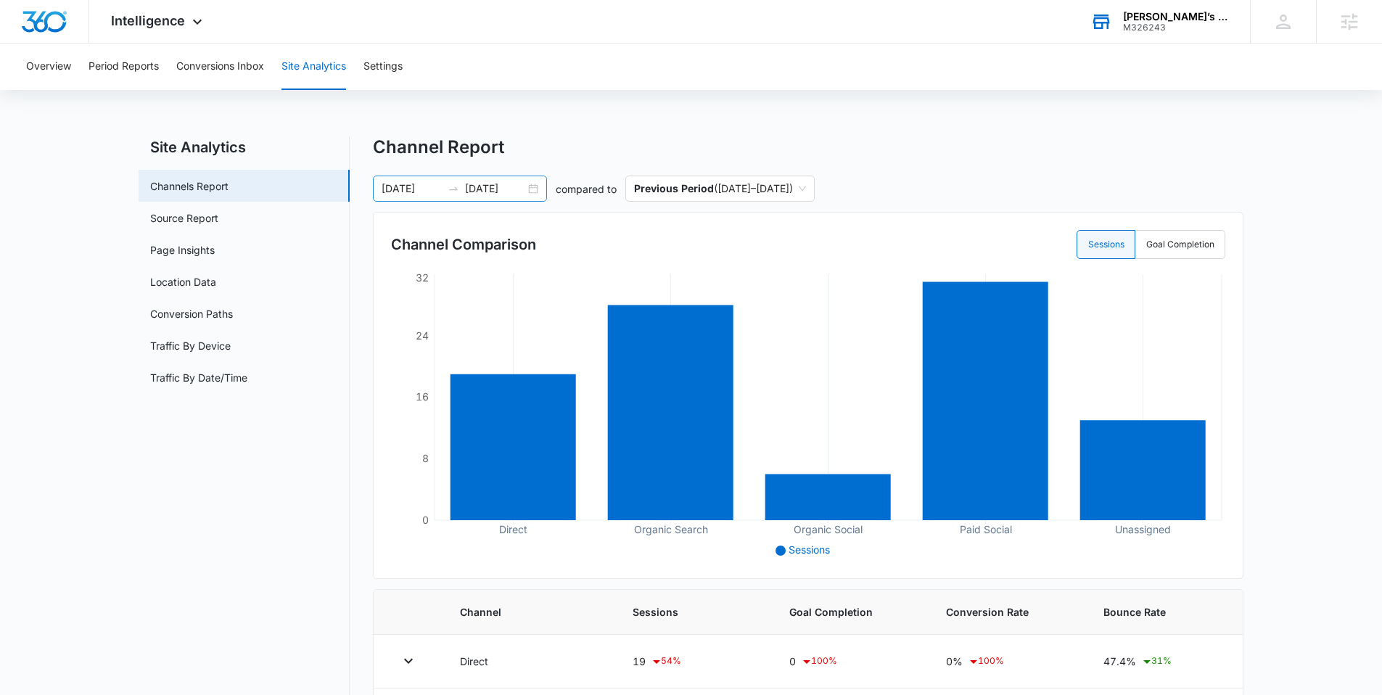
click at [530, 193] on div "07/01/2025 07/31/2025" at bounding box center [460, 189] width 174 height 26
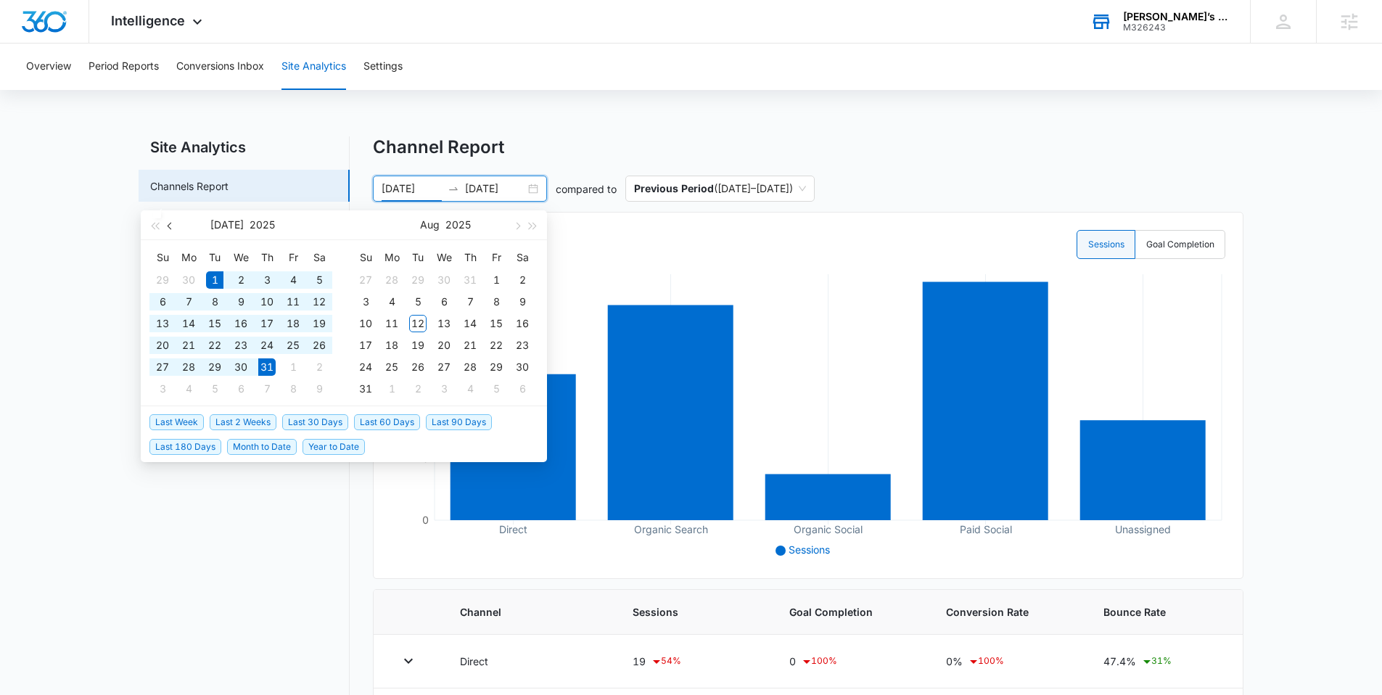
click at [174, 234] on button "button" at bounding box center [171, 224] width 16 height 29
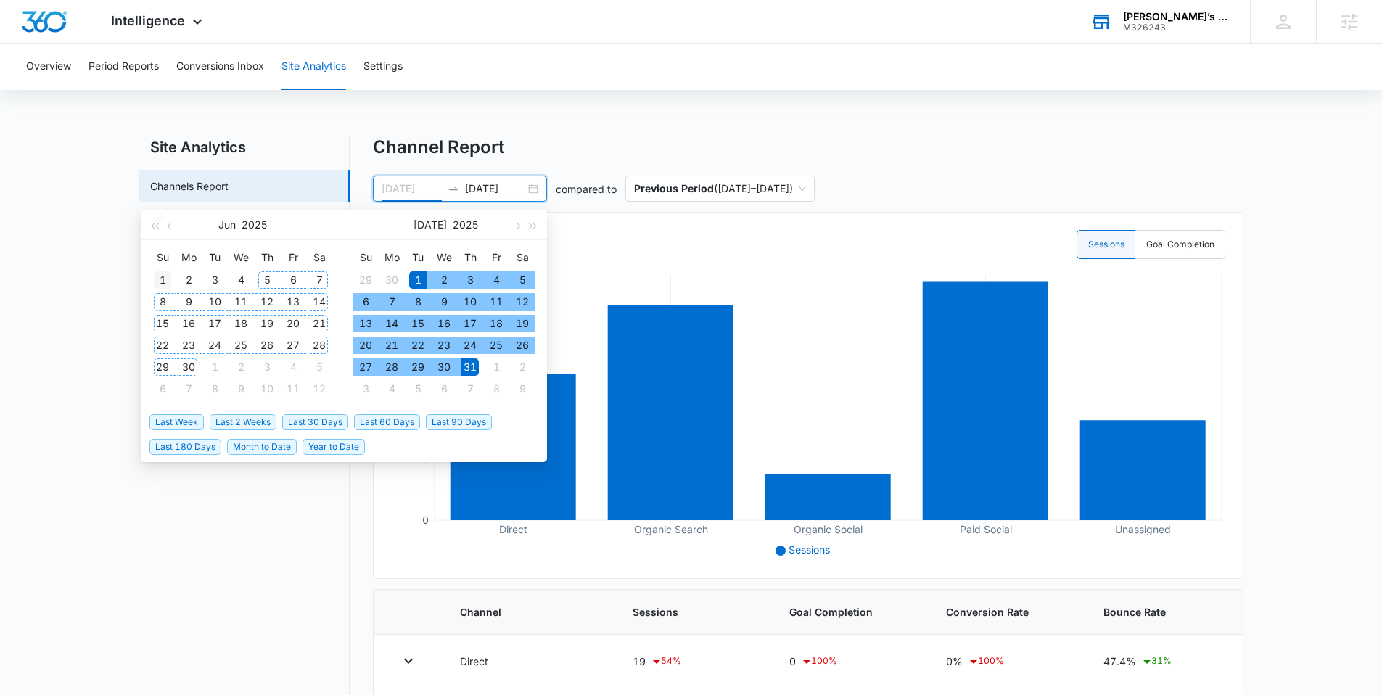
type input "06/01/2025"
click at [155, 283] on div "1" at bounding box center [162, 279] width 17 height 17
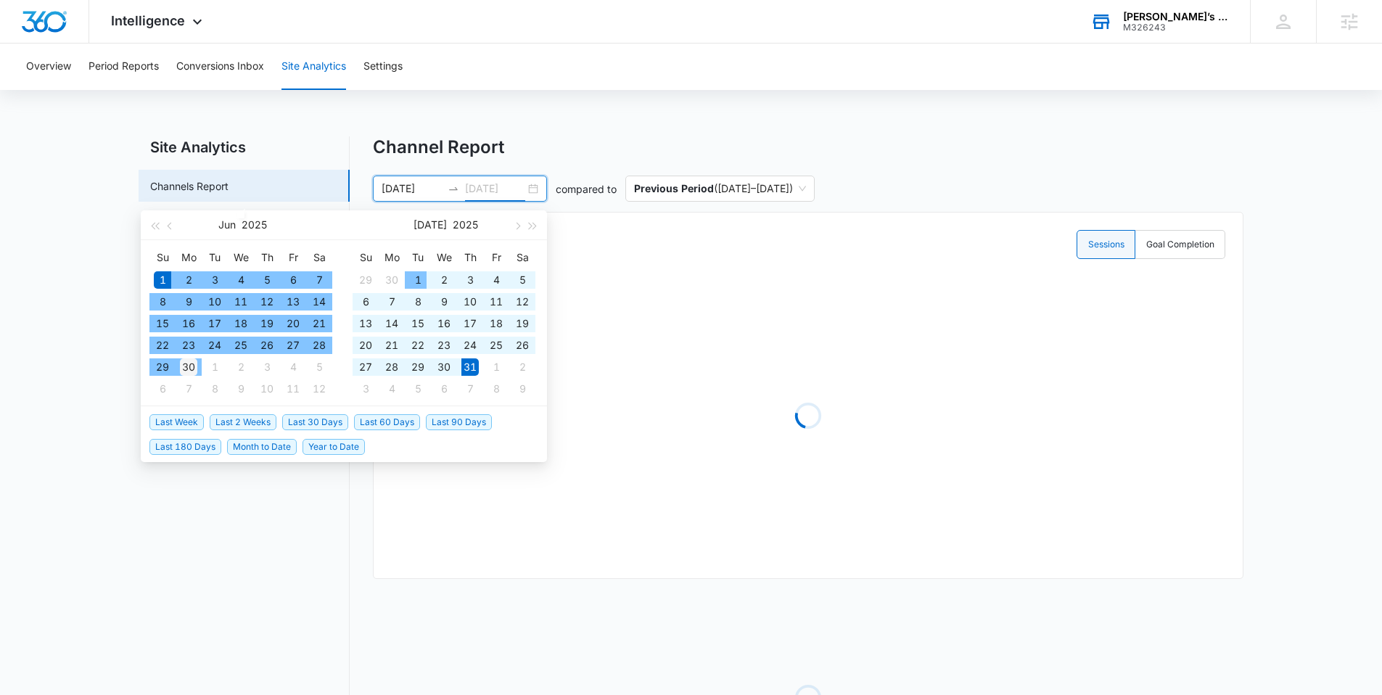
type input "06/30/2025"
click at [200, 365] on td "30" at bounding box center [189, 367] width 26 height 22
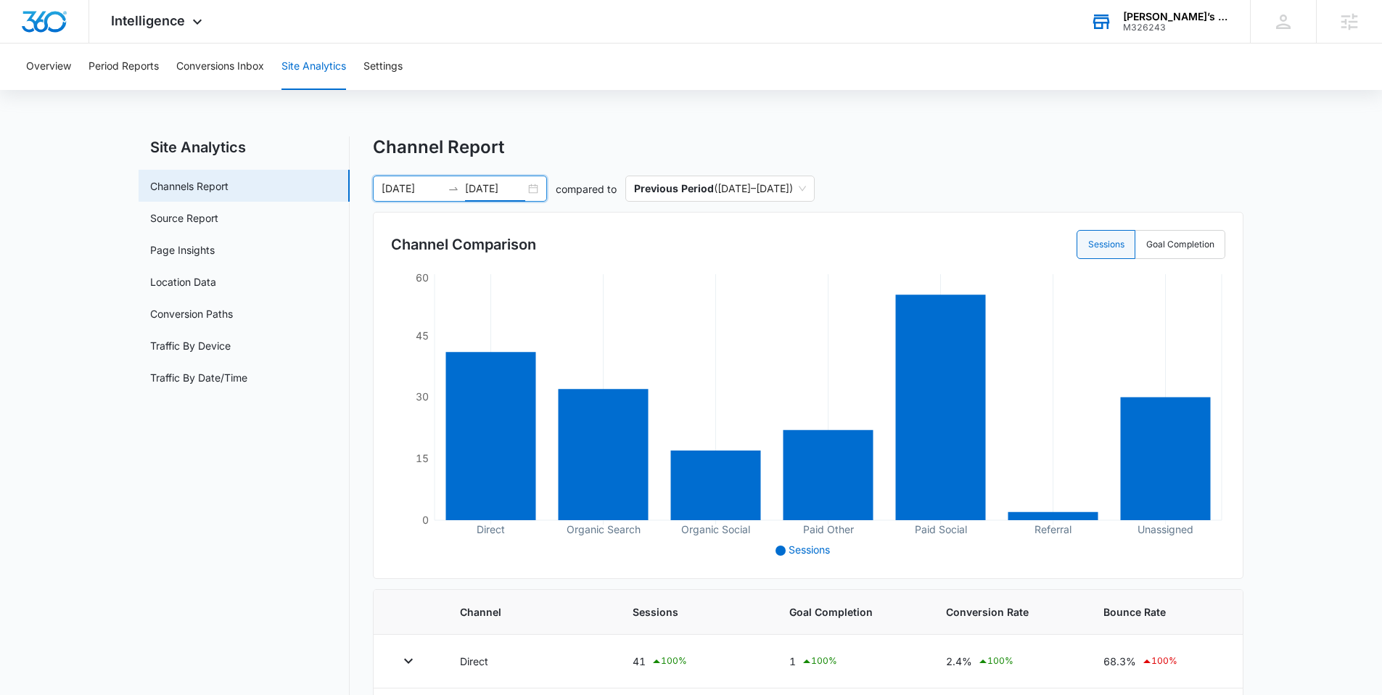
click at [534, 190] on div "06/01/2025 06/30/2025" at bounding box center [460, 189] width 174 height 26
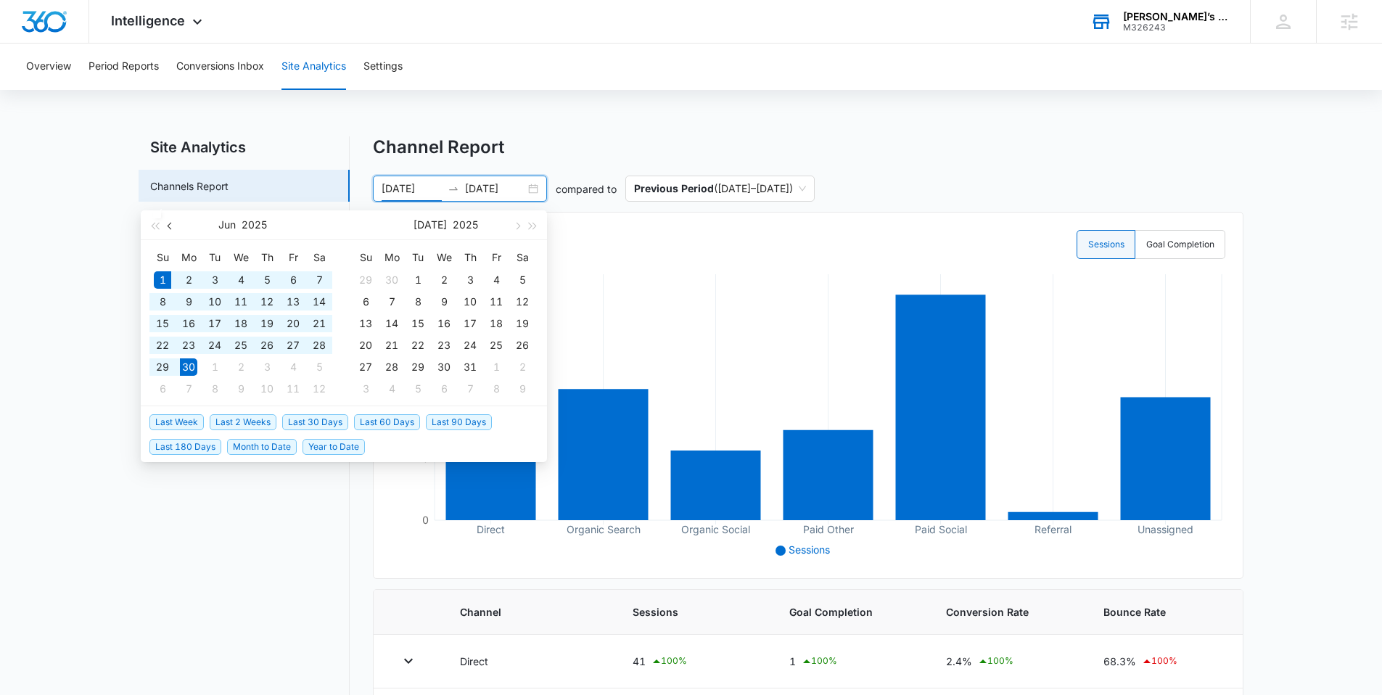
click at [168, 232] on button "button" at bounding box center [171, 224] width 16 height 29
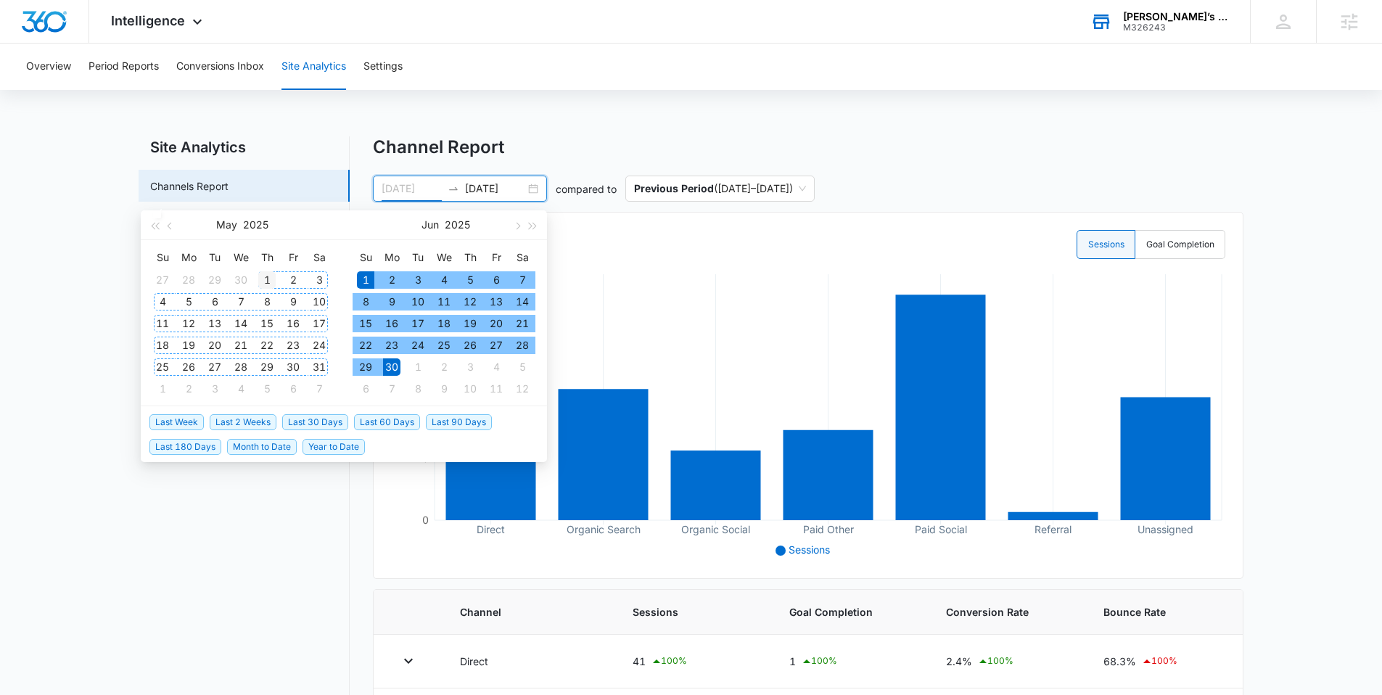
type input "05/01/2025"
click at [256, 278] on td "1" at bounding box center [267, 280] width 26 height 22
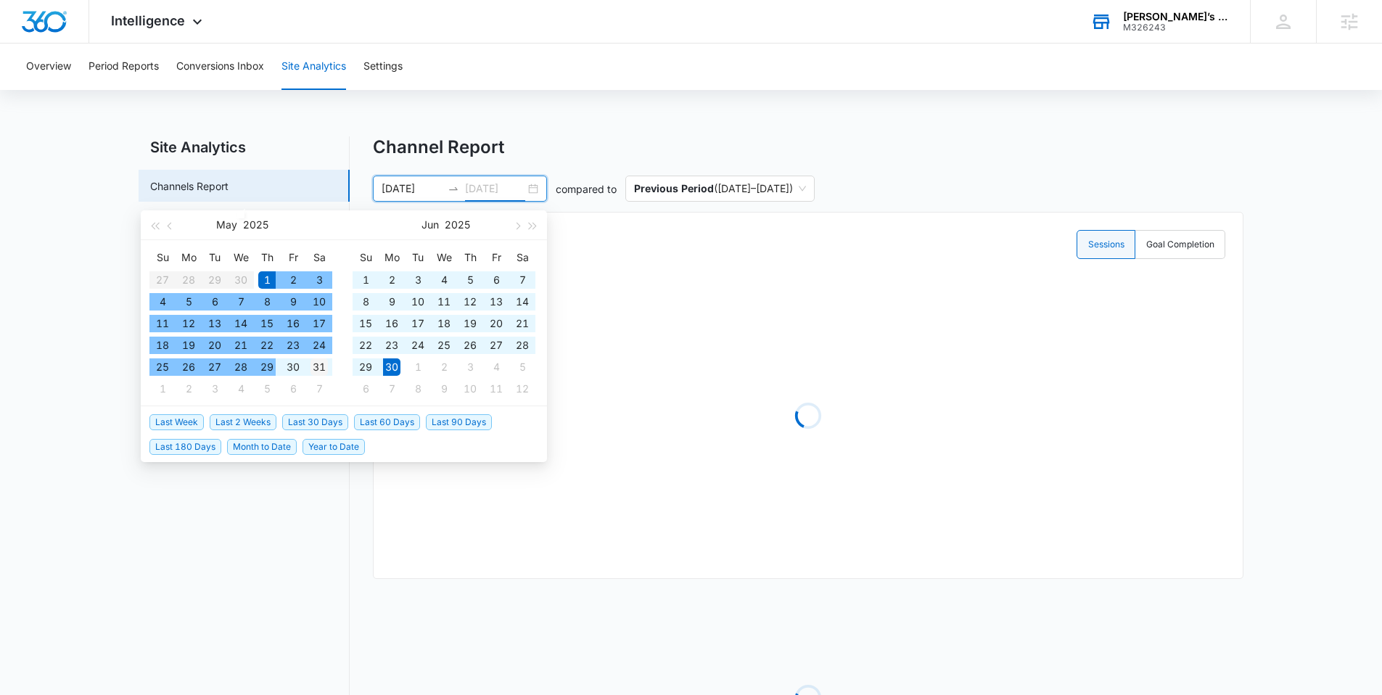
type input "05/31/2025"
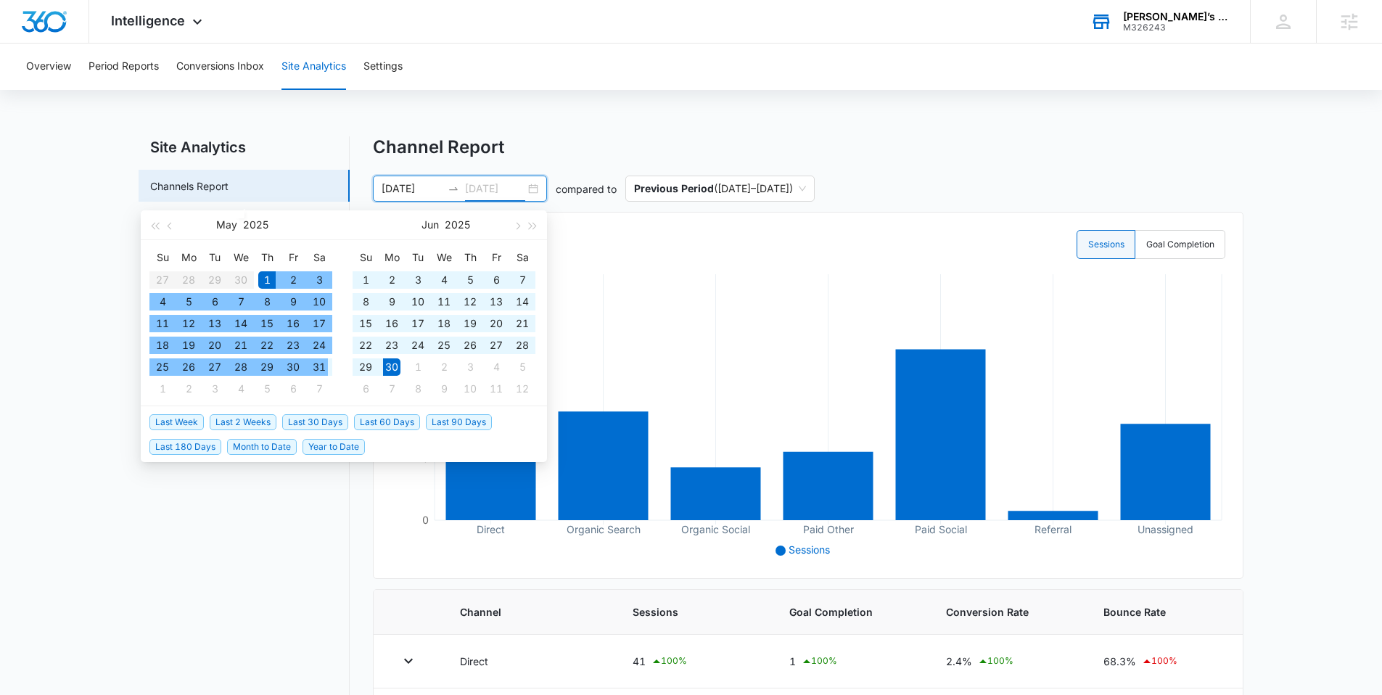
click at [312, 369] on div "31" at bounding box center [319, 366] width 17 height 17
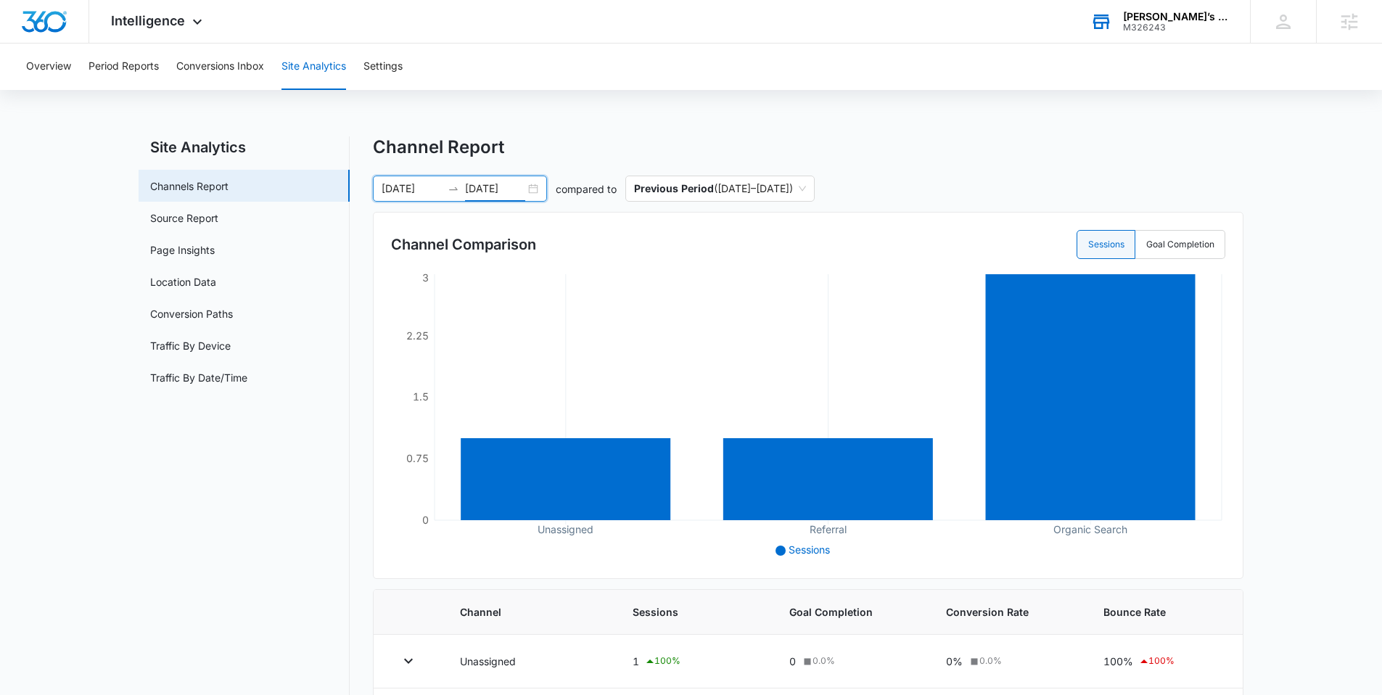
click at [538, 194] on div "05/01/2025 05/31/2025" at bounding box center [460, 189] width 174 height 26
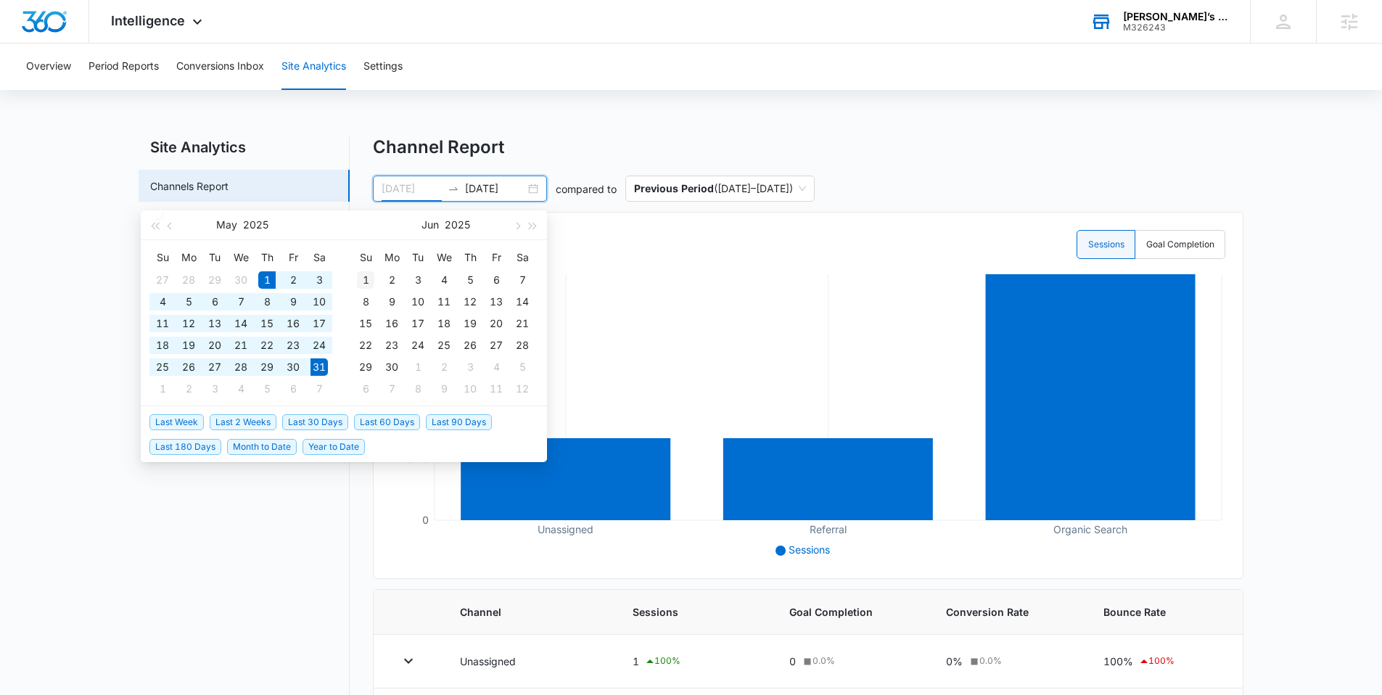
type input "06/01/2025"
click at [365, 282] on div "1" at bounding box center [365, 279] width 17 height 17
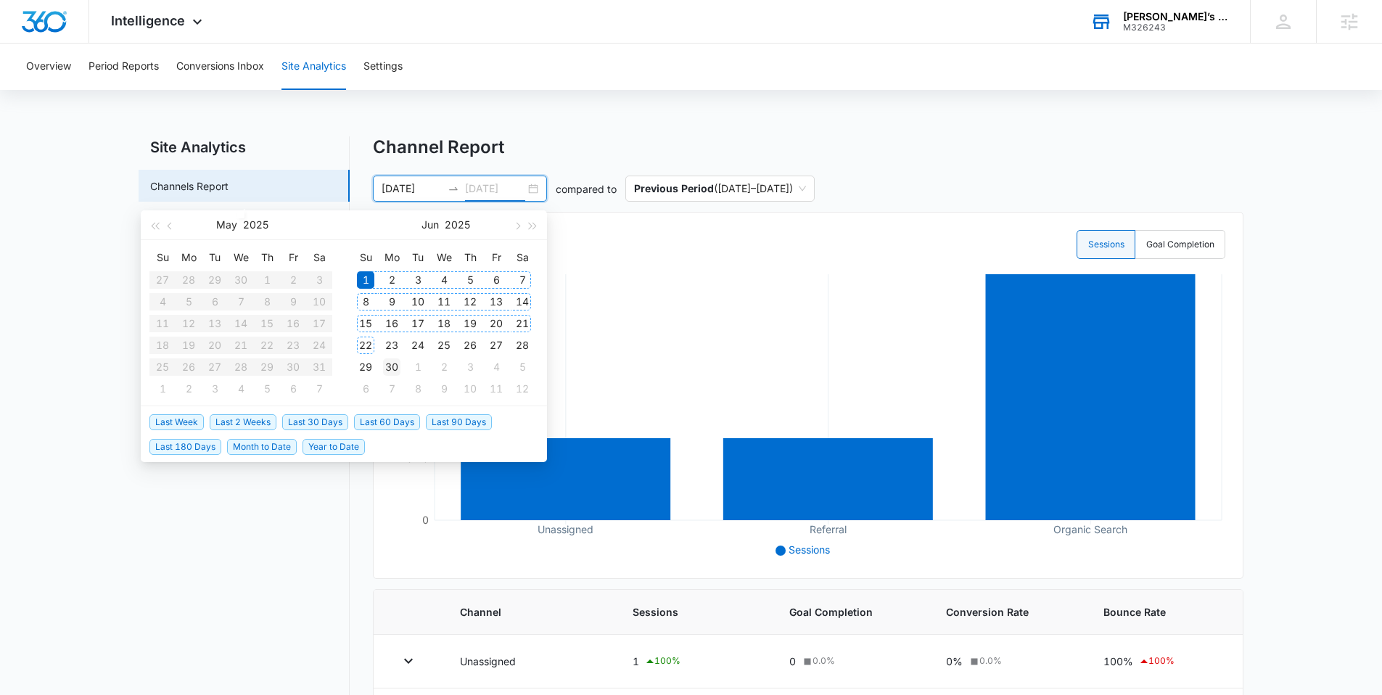
type input "06/30/2025"
click at [395, 366] on div "30" at bounding box center [391, 366] width 17 height 17
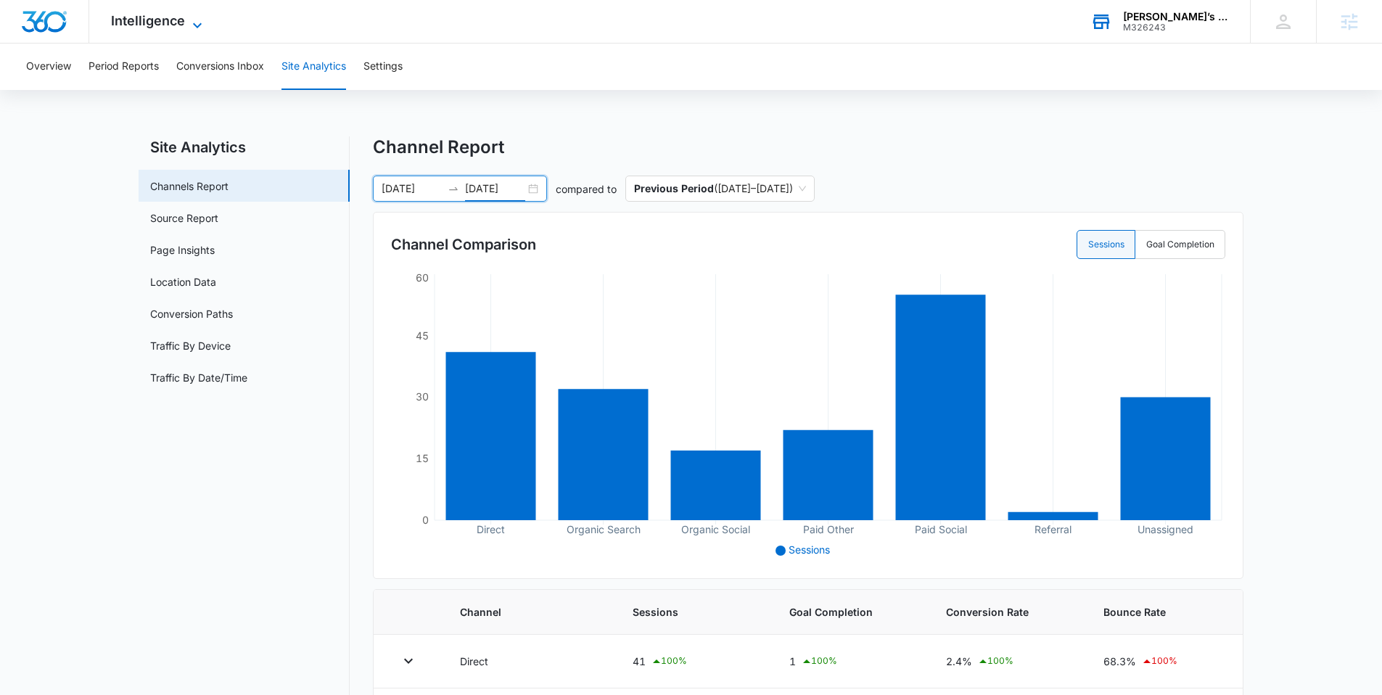
click at [195, 22] on icon at bounding box center [197, 25] width 17 height 17
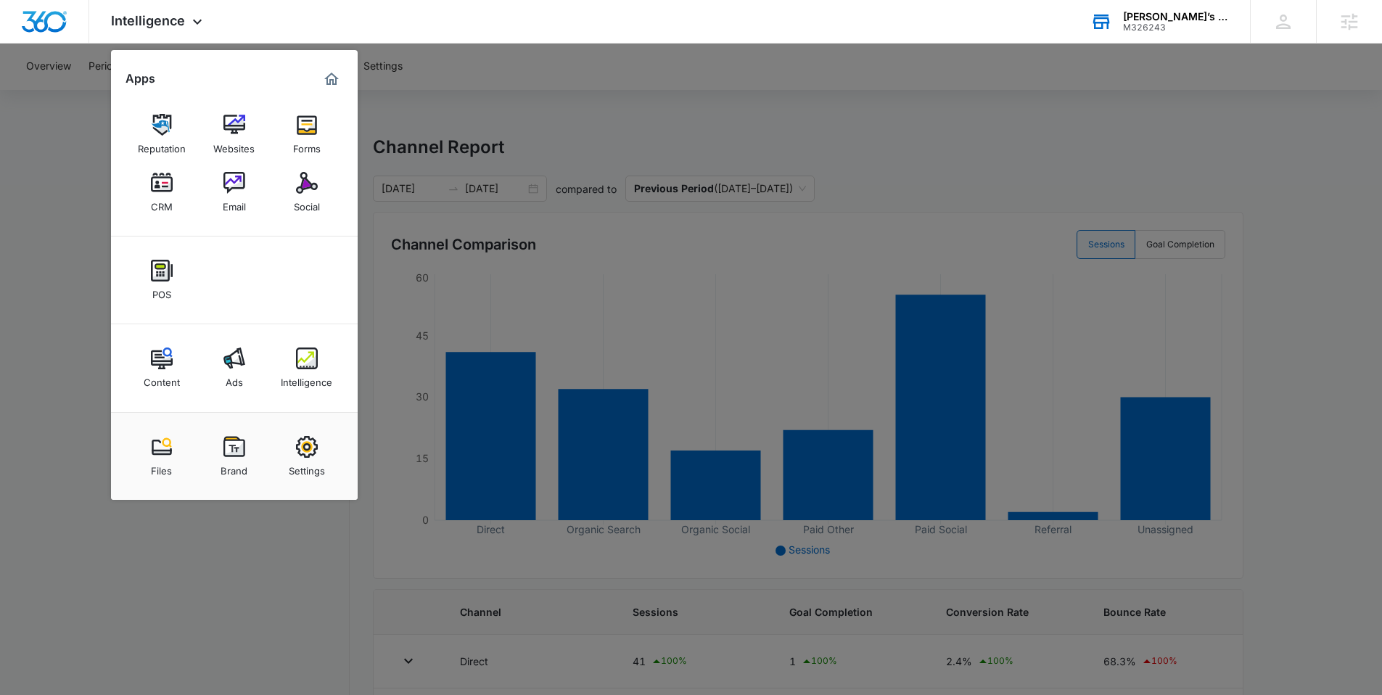
click at [67, 224] on div at bounding box center [691, 347] width 1382 height 695
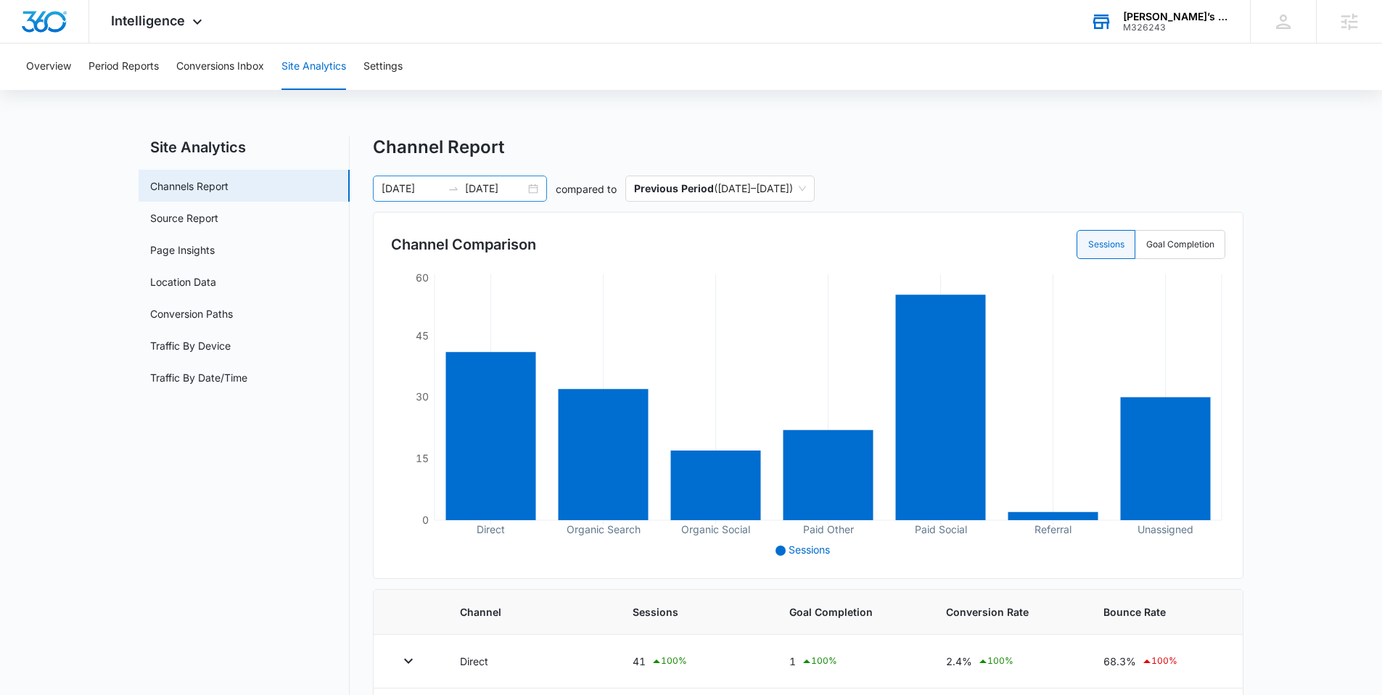
click at [534, 190] on div "06/01/2025 06/30/2025" at bounding box center [460, 189] width 174 height 26
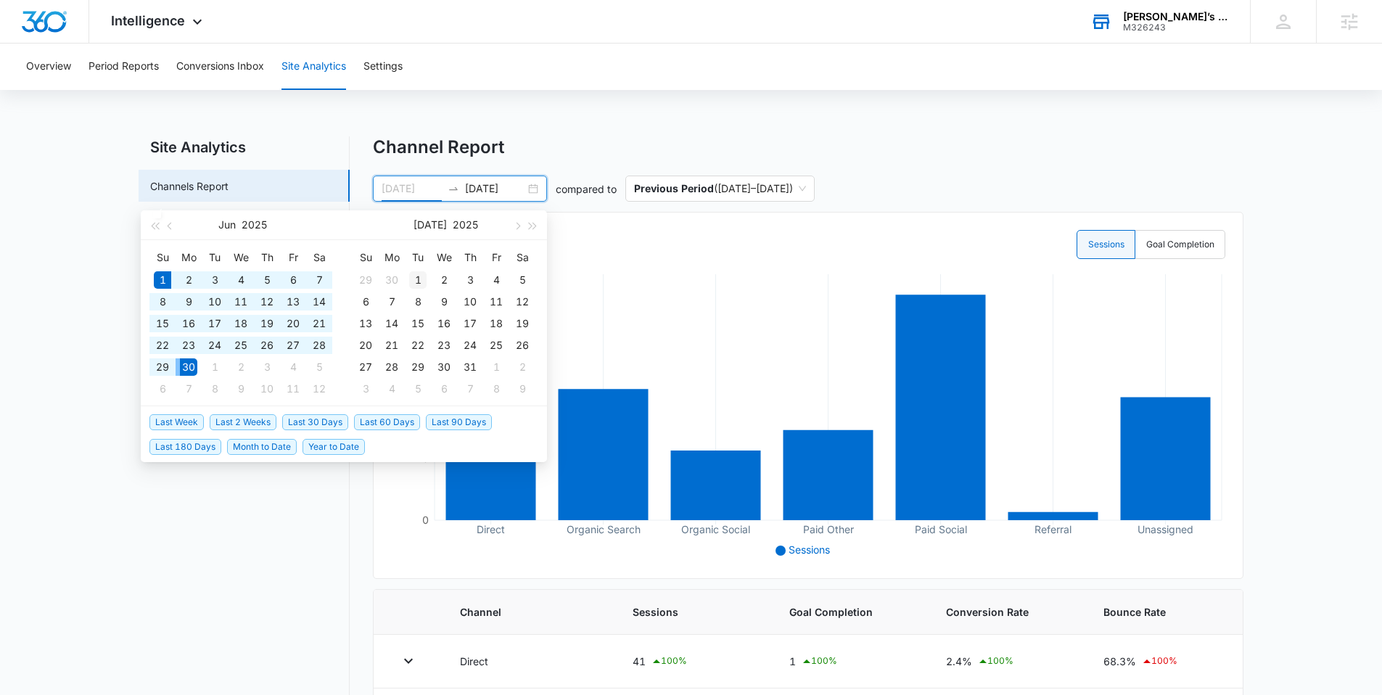
type input "07/01/2025"
click at [415, 276] on div "1" at bounding box center [417, 279] width 17 height 17
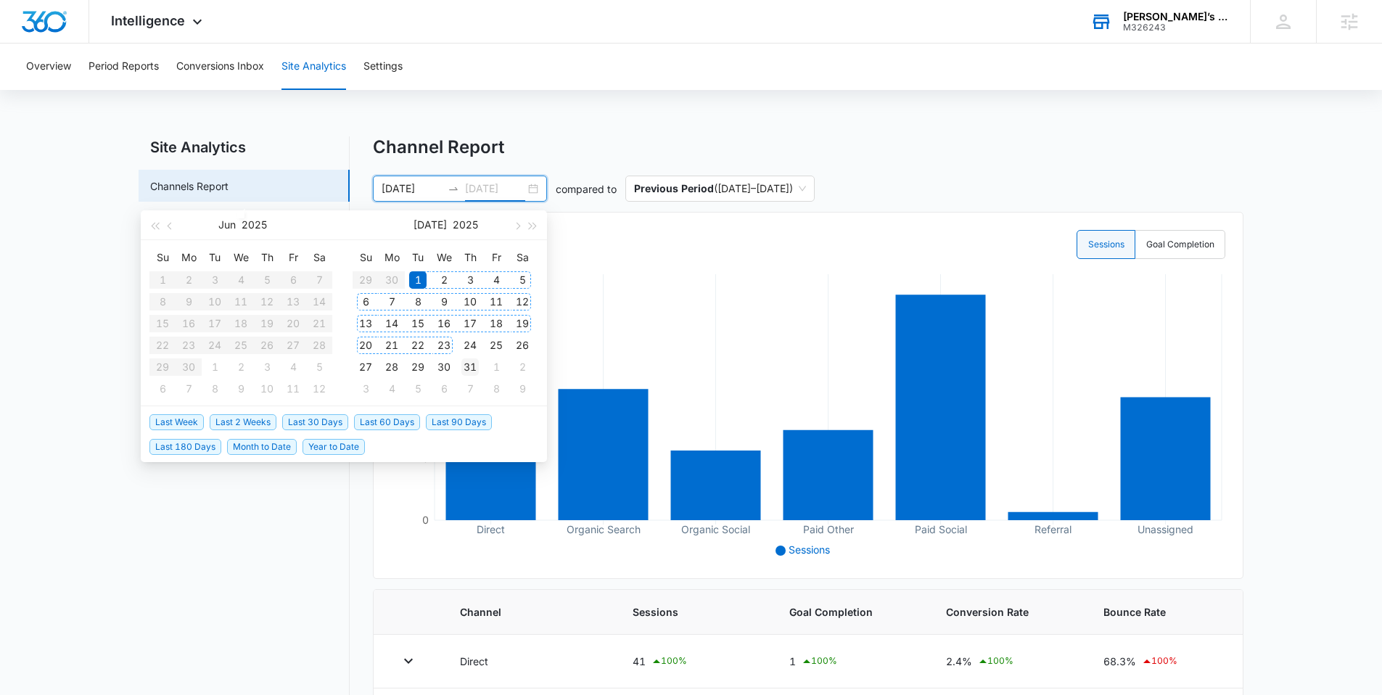
type input "07/31/2025"
click at [464, 365] on div "31" at bounding box center [470, 366] width 17 height 17
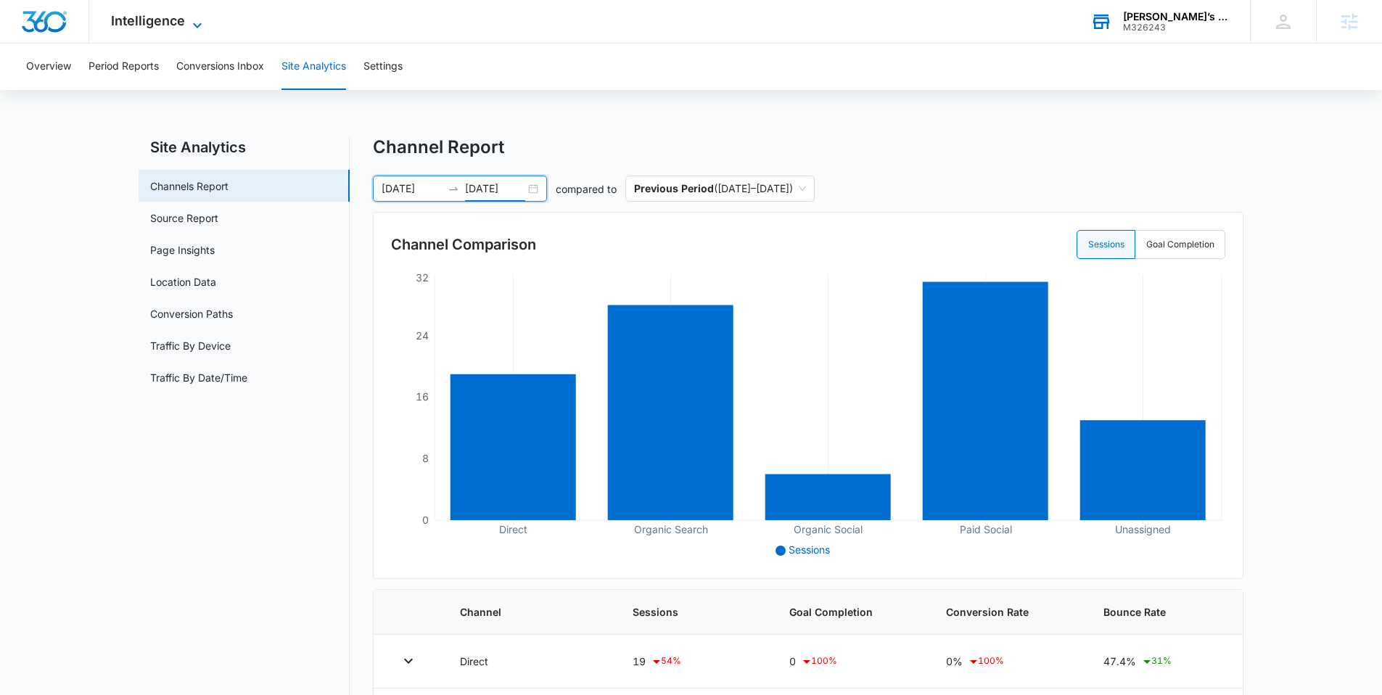
click at [164, 17] on span "Intelligence" at bounding box center [148, 20] width 74 height 15
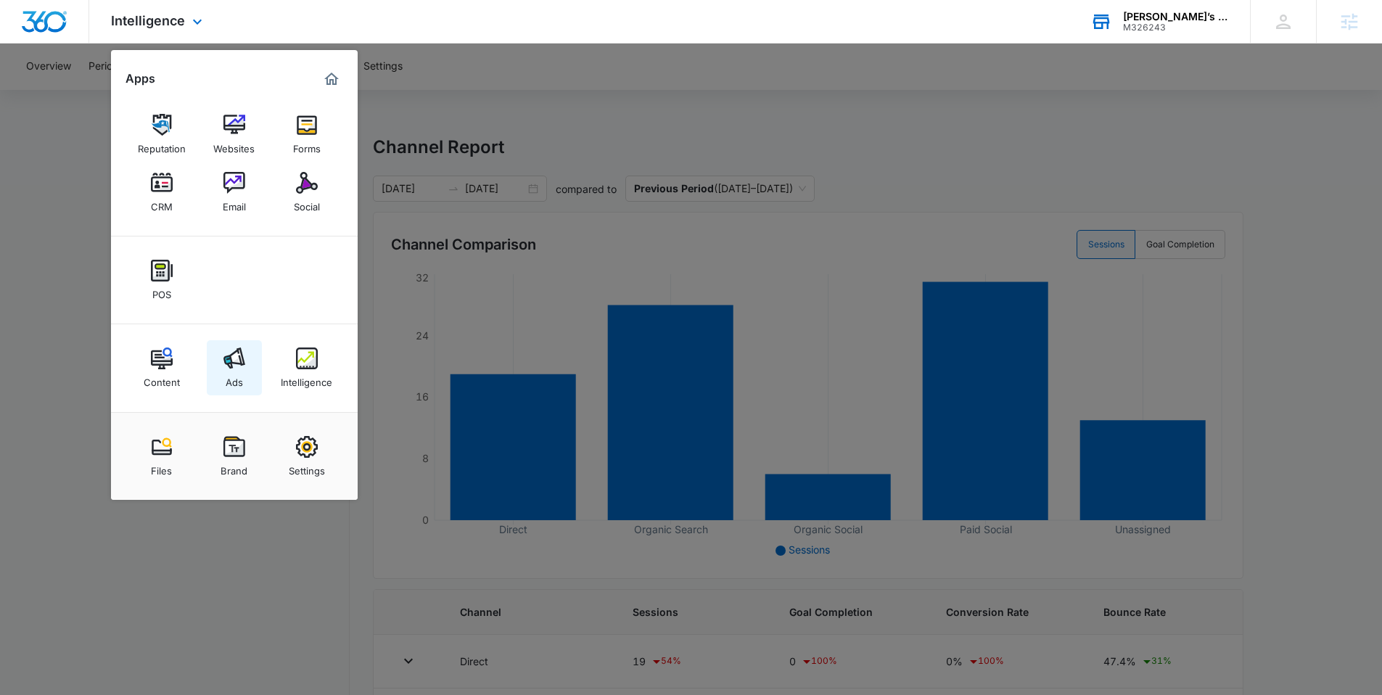
click at [245, 347] on link "Ads" at bounding box center [234, 367] width 55 height 55
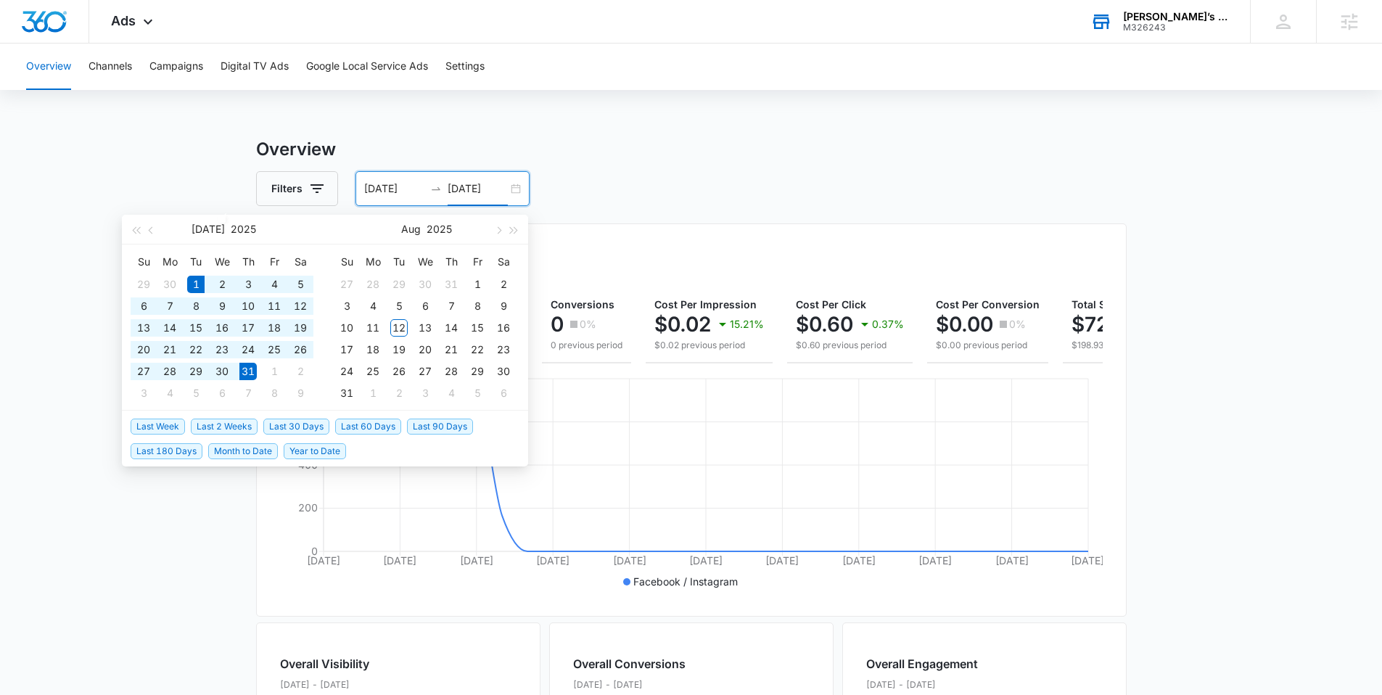
drag, startPoint x: 500, startPoint y: 192, endPoint x: 344, endPoint y: 187, distance: 156.1
click at [344, 187] on div "Filters 07/01/2025 07/31/2025" at bounding box center [691, 188] width 871 height 35
click at [399, 154] on h3 "Overview" at bounding box center [691, 149] width 871 height 26
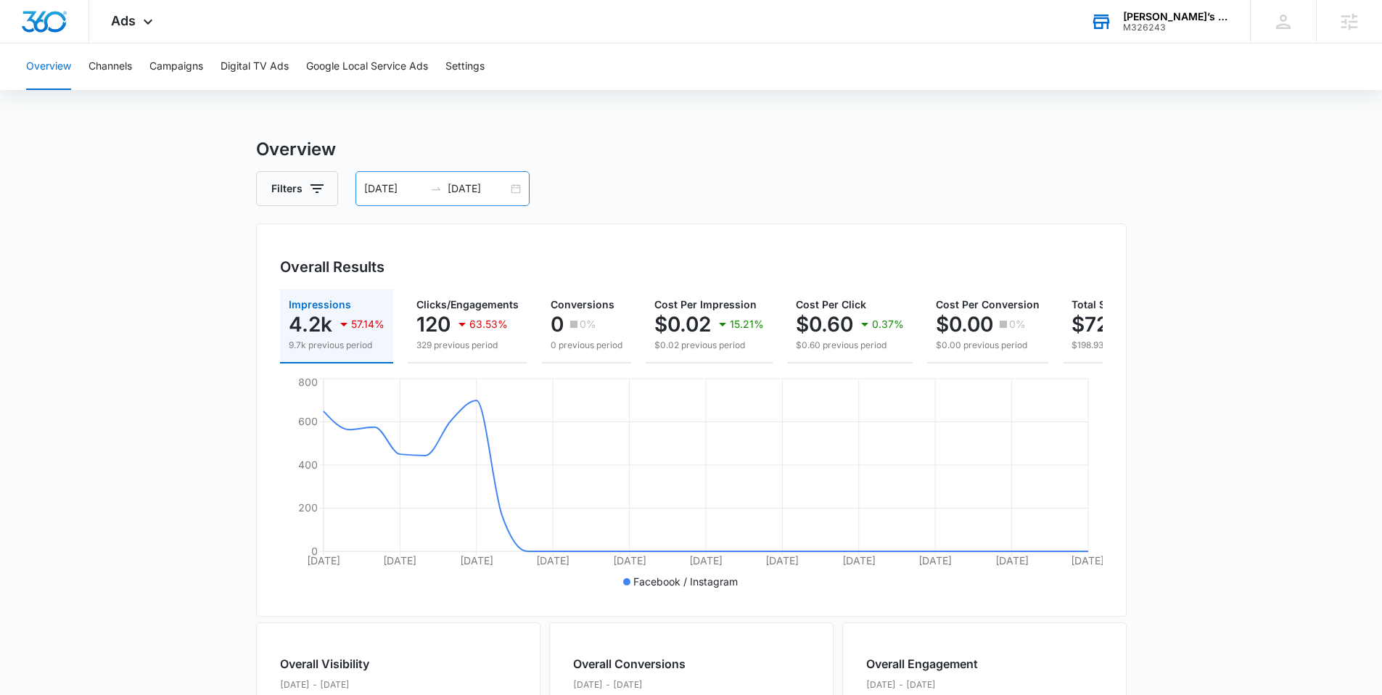
click at [509, 187] on div "07/01/2025 07/31/2025" at bounding box center [443, 188] width 174 height 35
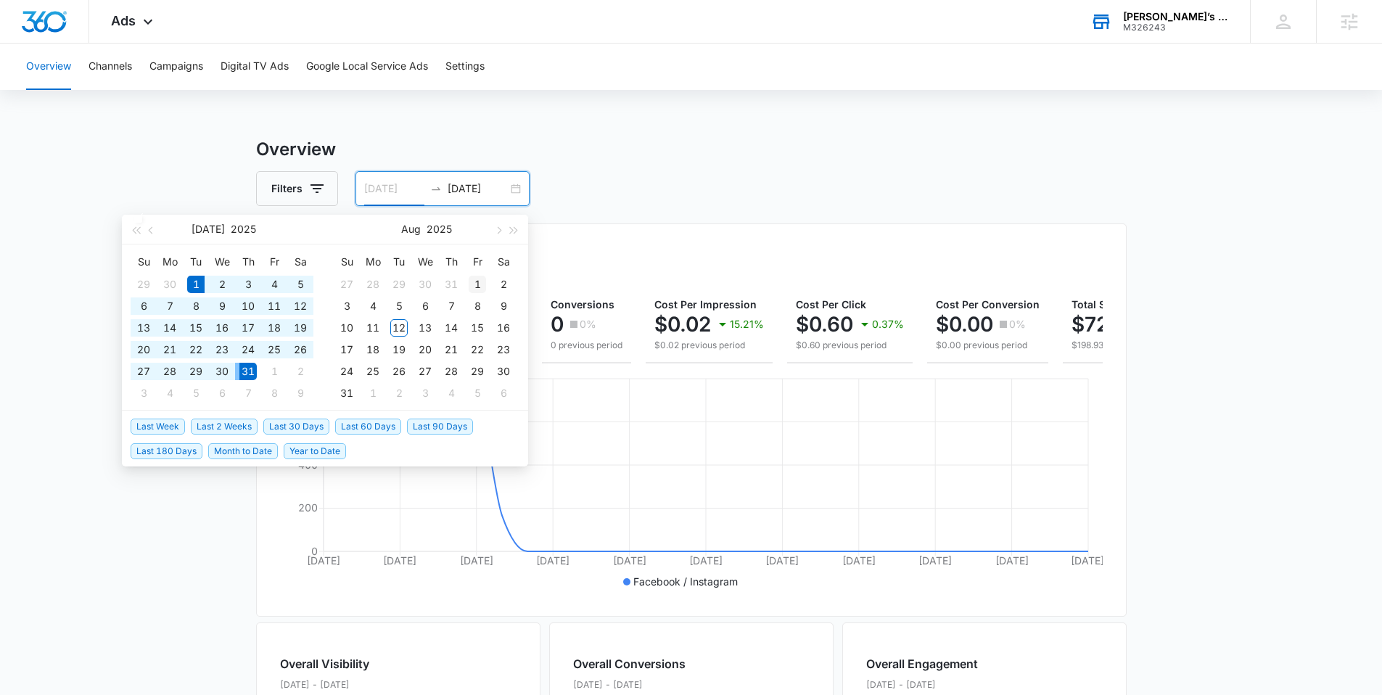
type input "08/01/2025"
click at [472, 282] on div "1" at bounding box center [477, 284] width 17 height 17
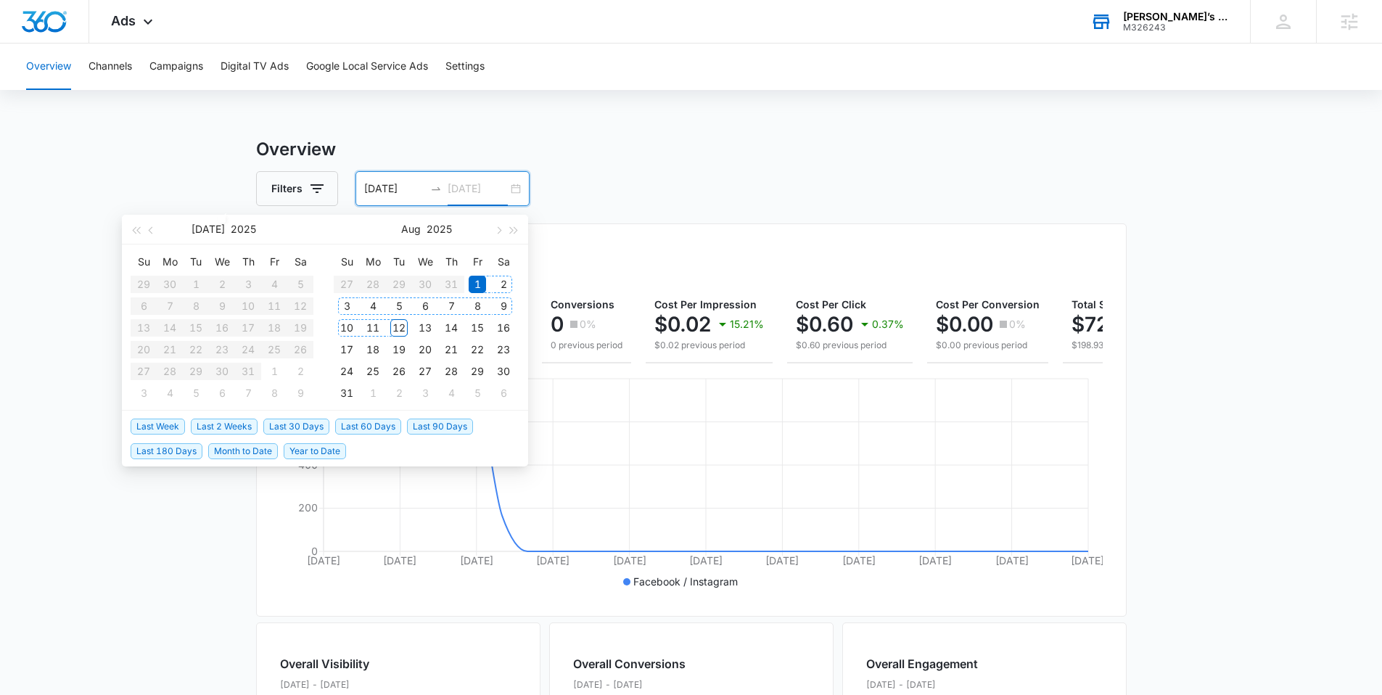
type input "[DATE]"
click at [398, 327] on div "12" at bounding box center [398, 327] width 17 height 17
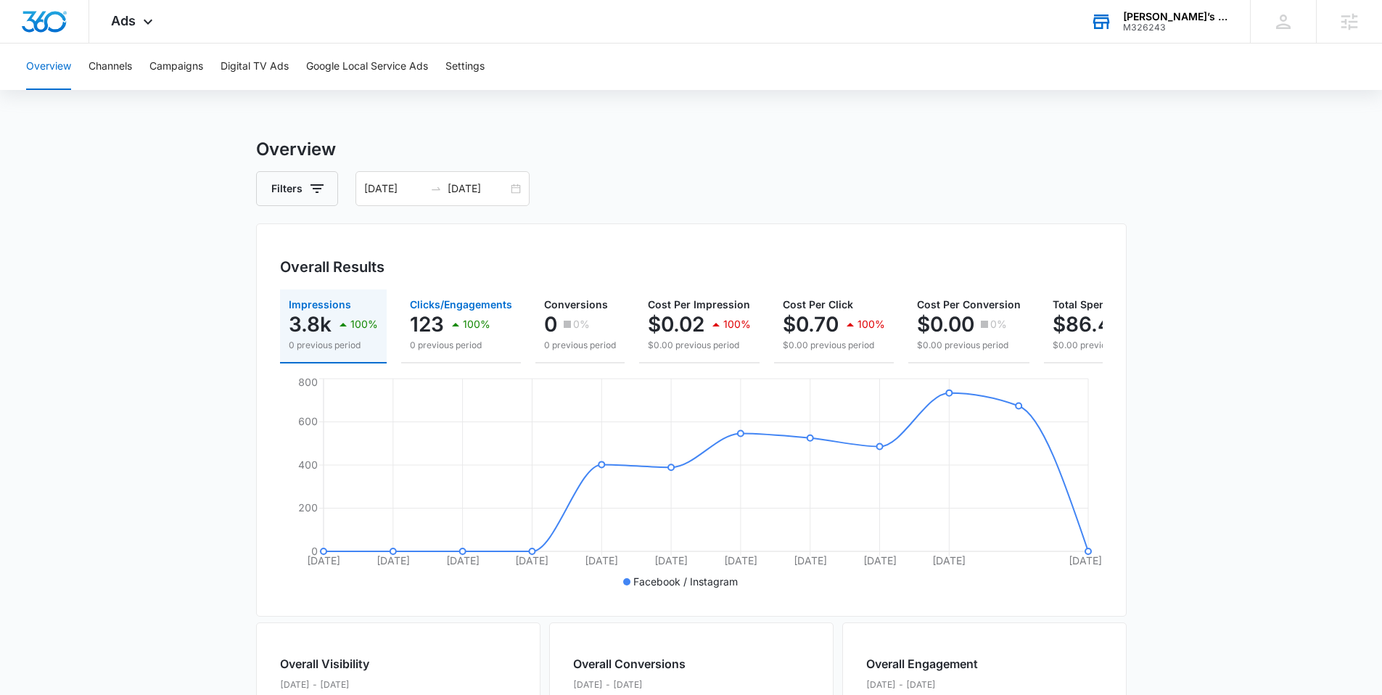
drag, startPoint x: 478, startPoint y: 329, endPoint x: 459, endPoint y: 327, distance: 19.0
click at [459, 327] on div "100%" at bounding box center [469, 324] width 44 height 29
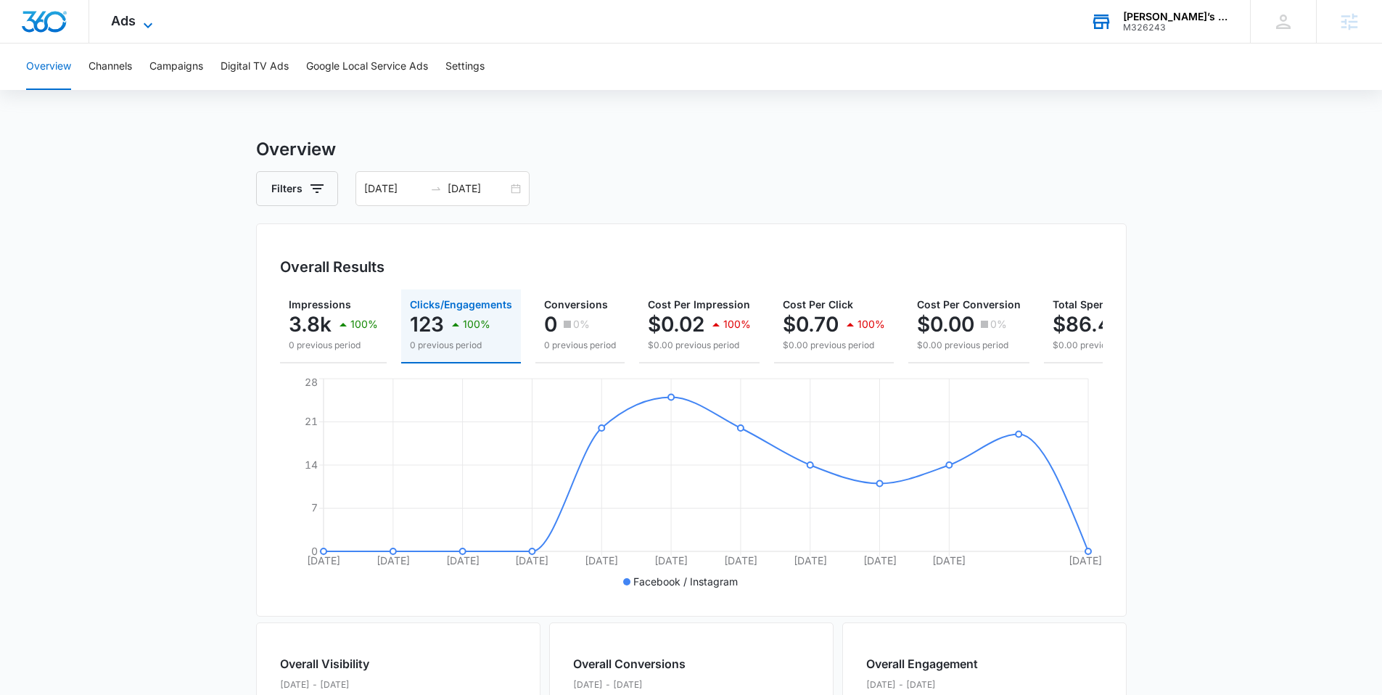
click at [149, 22] on icon at bounding box center [147, 25] width 17 height 17
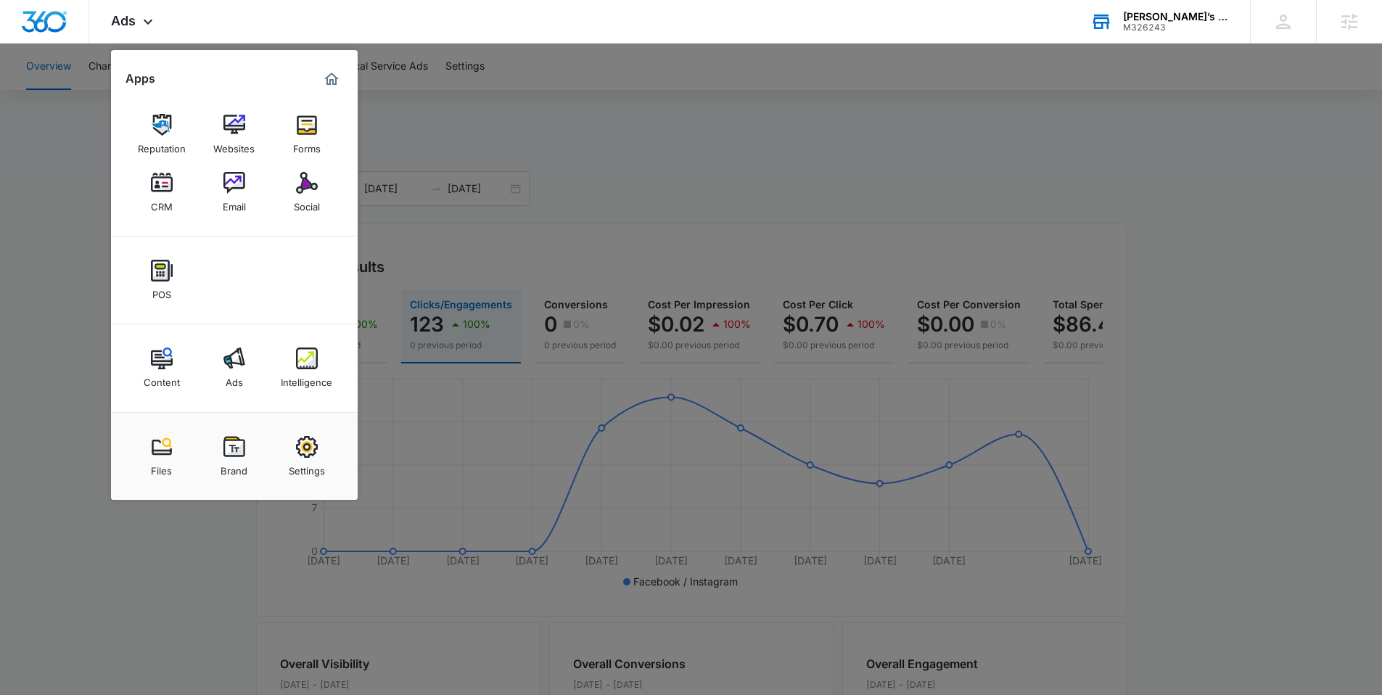
click at [296, 188] on img at bounding box center [307, 183] width 22 height 22
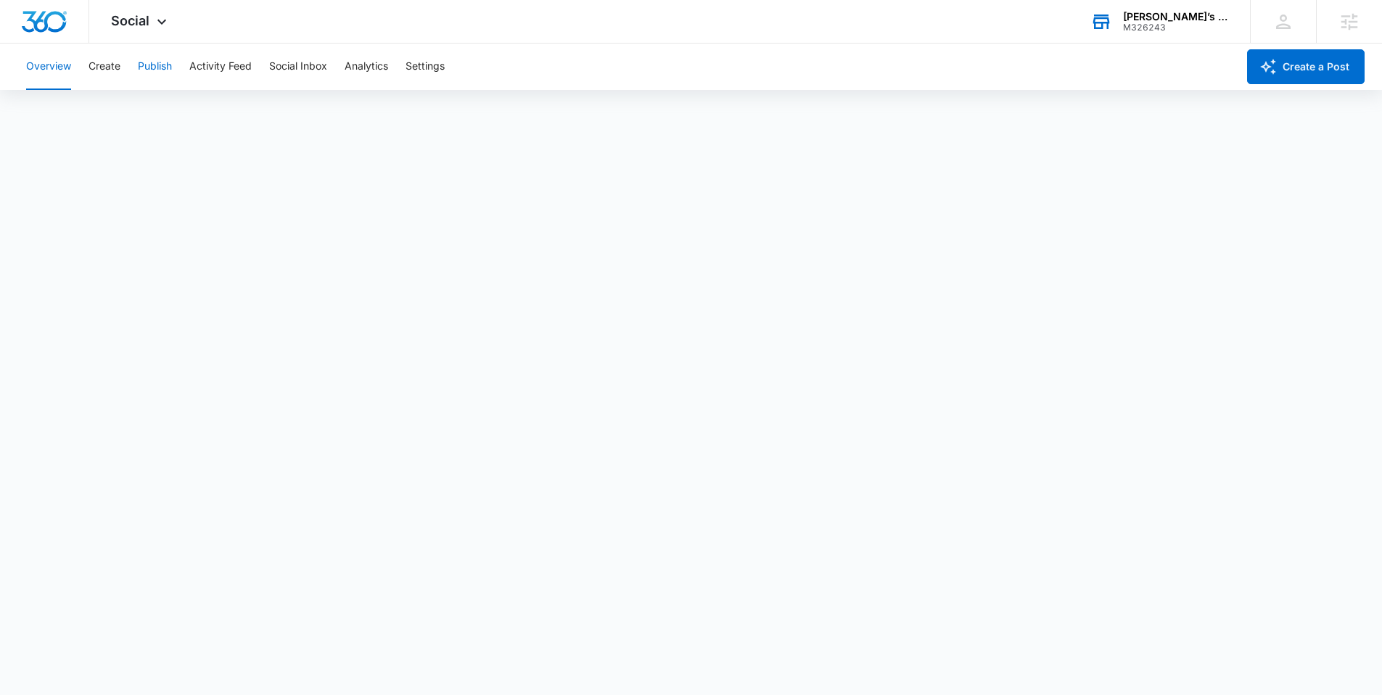
click at [145, 69] on button "Publish" at bounding box center [155, 67] width 34 height 46
